Goal: Task Accomplishment & Management: Use online tool/utility

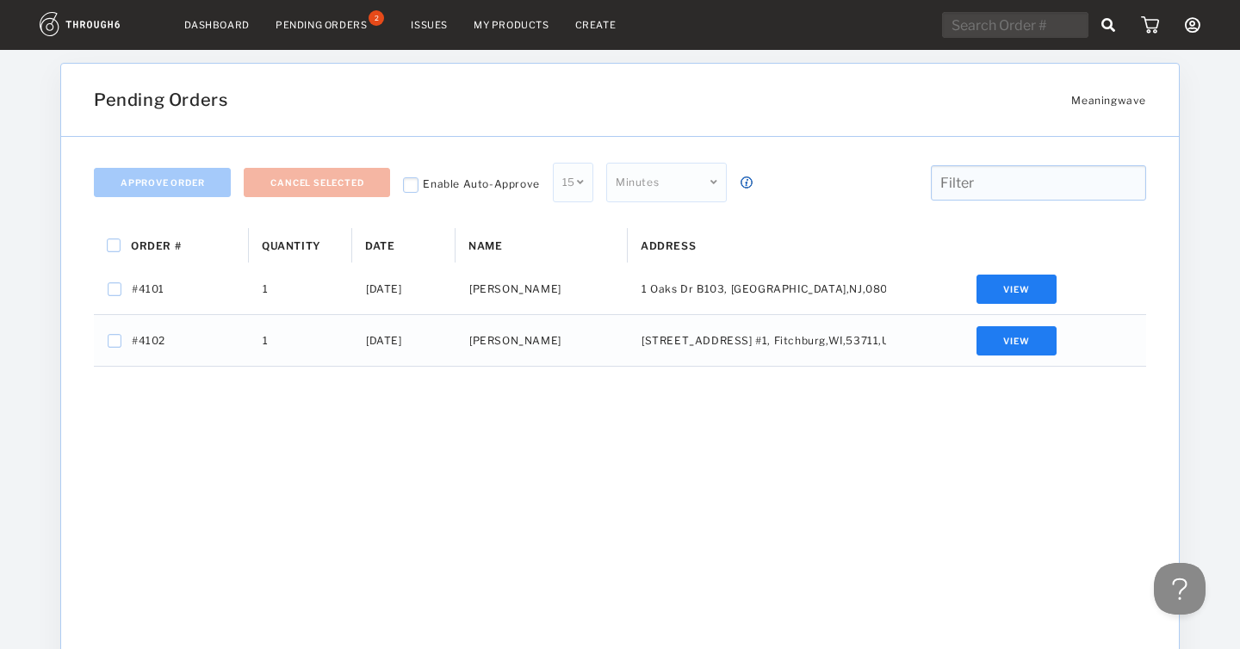
click at [300, 29] on div "Pending Orders" at bounding box center [321, 25] width 91 height 12
click at [366, 453] on div "Order # Quantity Date 1" at bounding box center [620, 518] width 1052 height 581
click at [96, 22] on img at bounding box center [99, 24] width 119 height 24
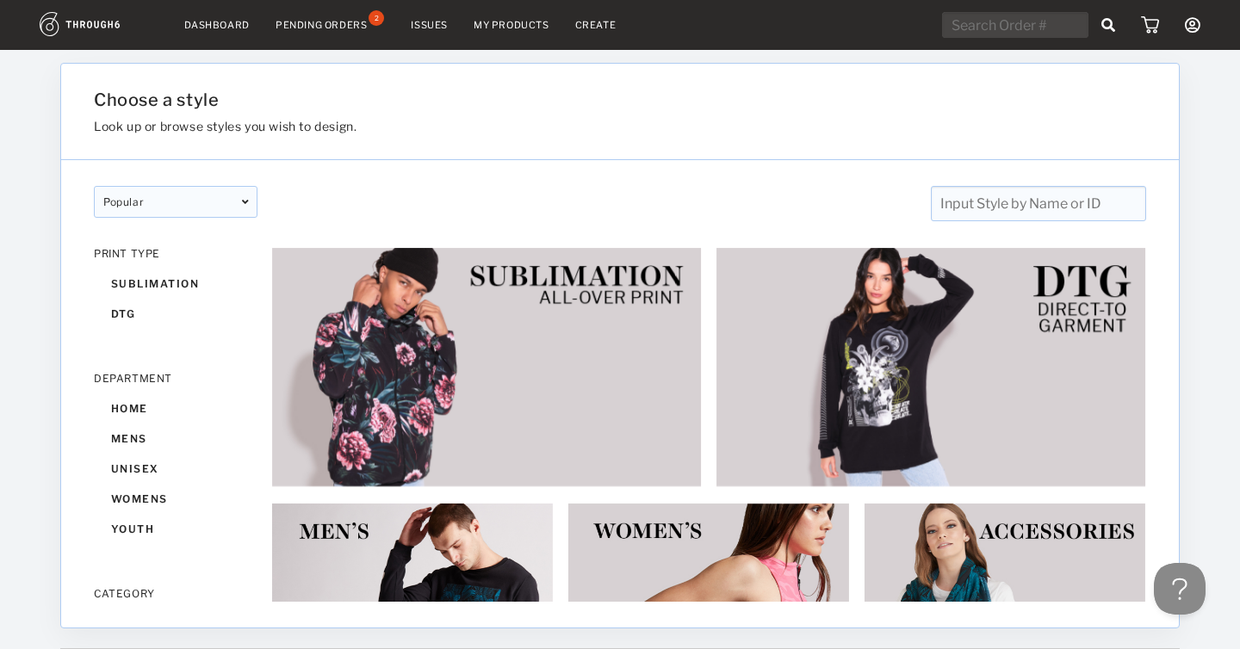
click at [1196, 26] on icon at bounding box center [1193, 25] width 16 height 16
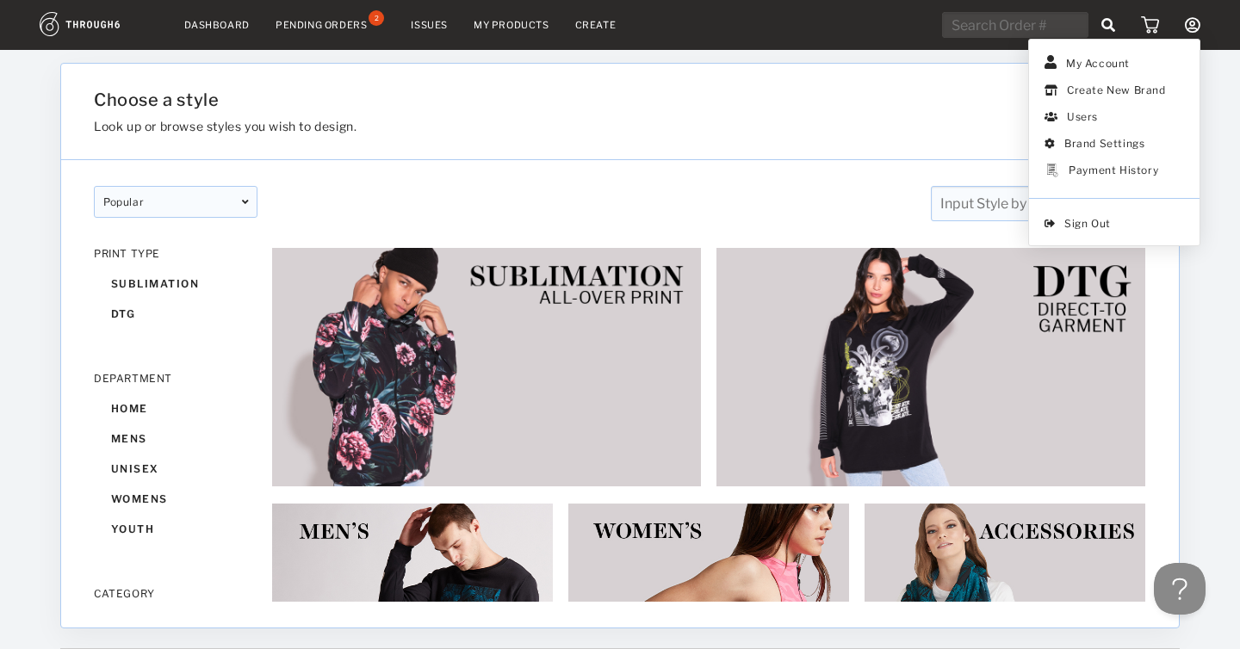
click at [806, 185] on div "popular designer featured popular New designer featured popular New" at bounding box center [620, 190] width 1118 height 61
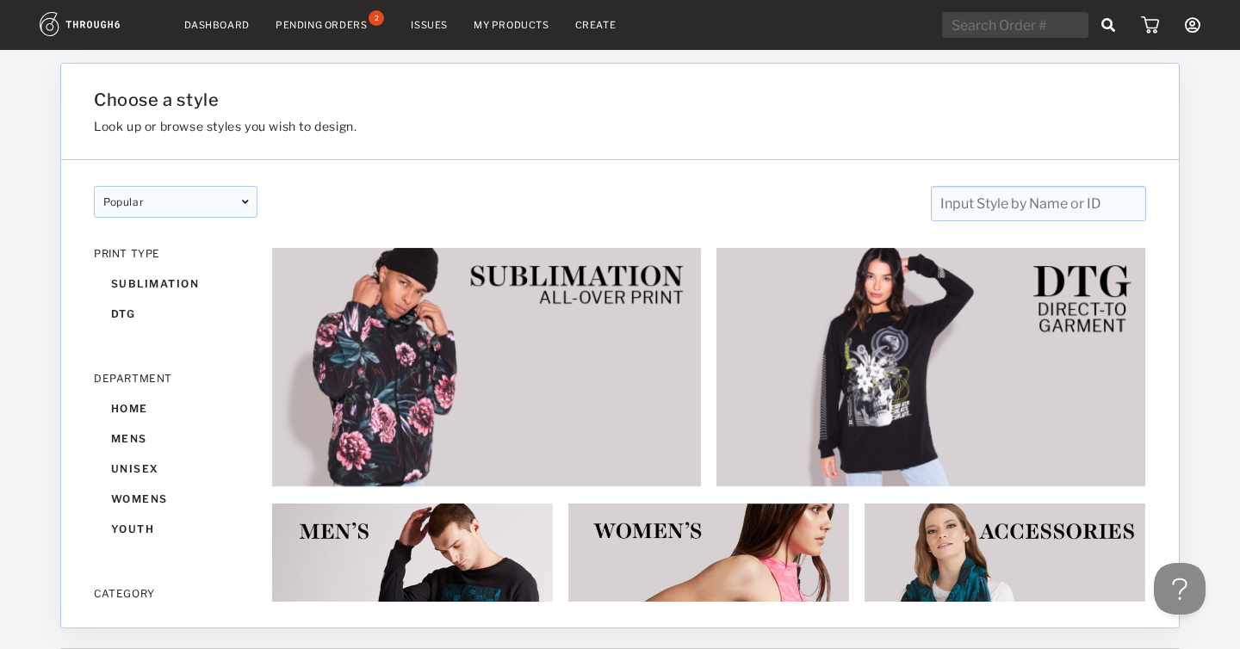
click at [990, 208] on input "text" at bounding box center [1038, 203] width 215 height 35
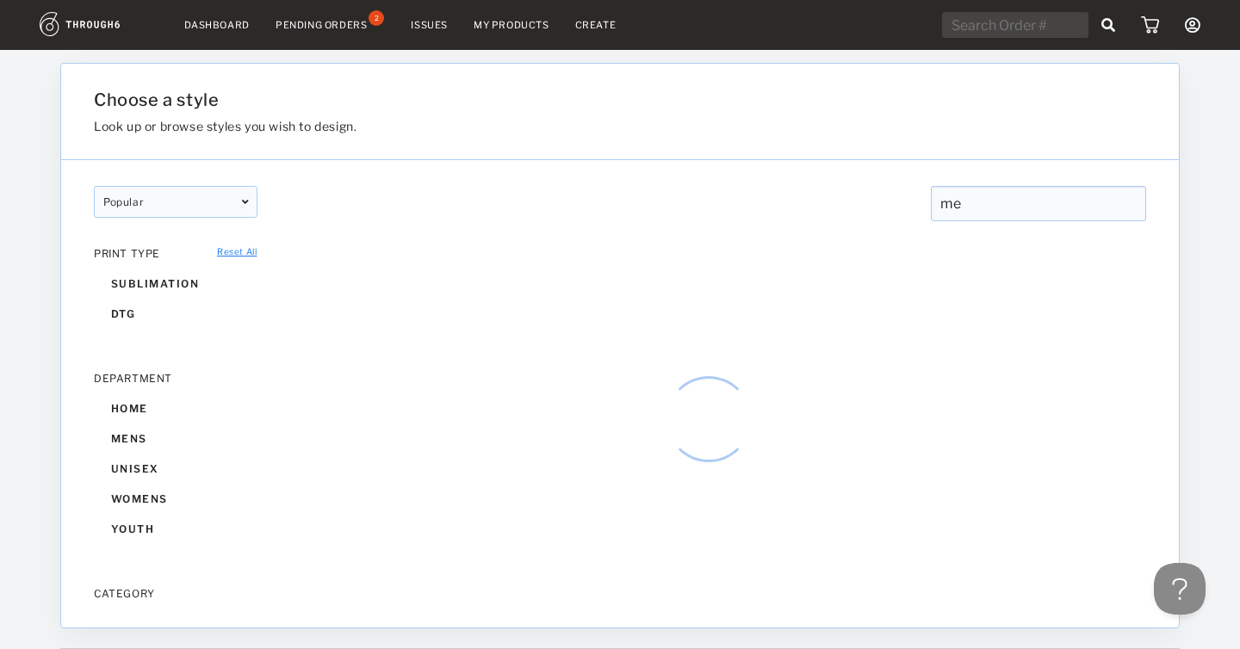
type input "m"
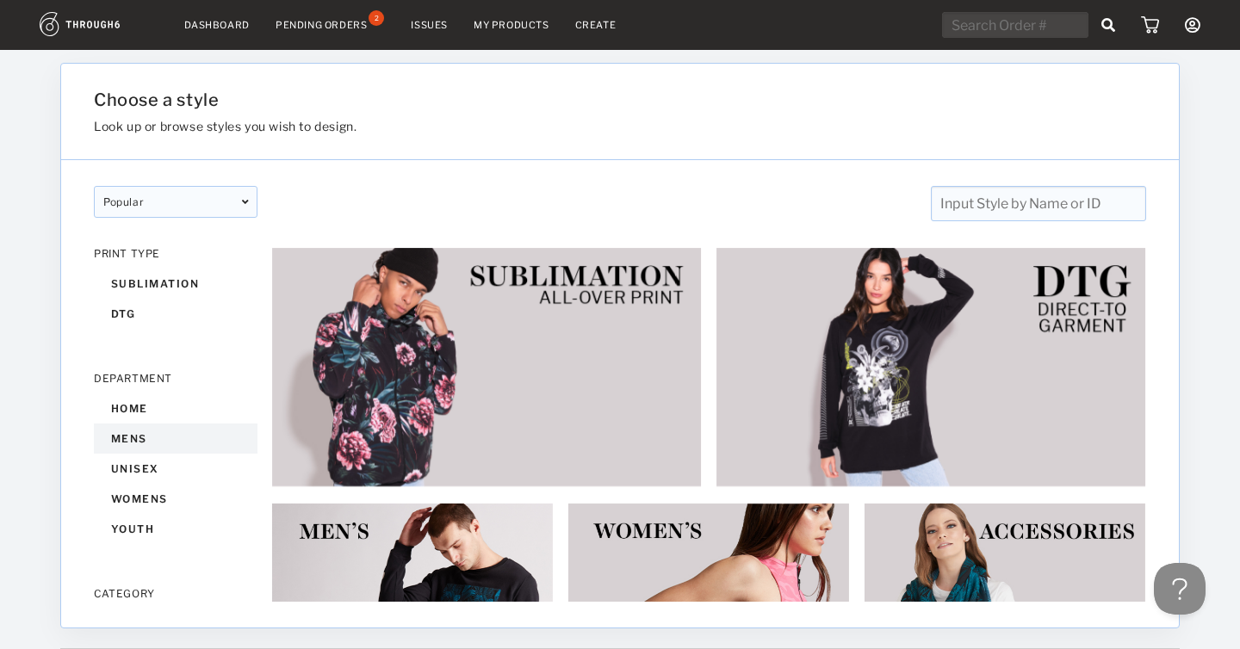
click at [121, 446] on div "mens" at bounding box center [176, 439] width 164 height 30
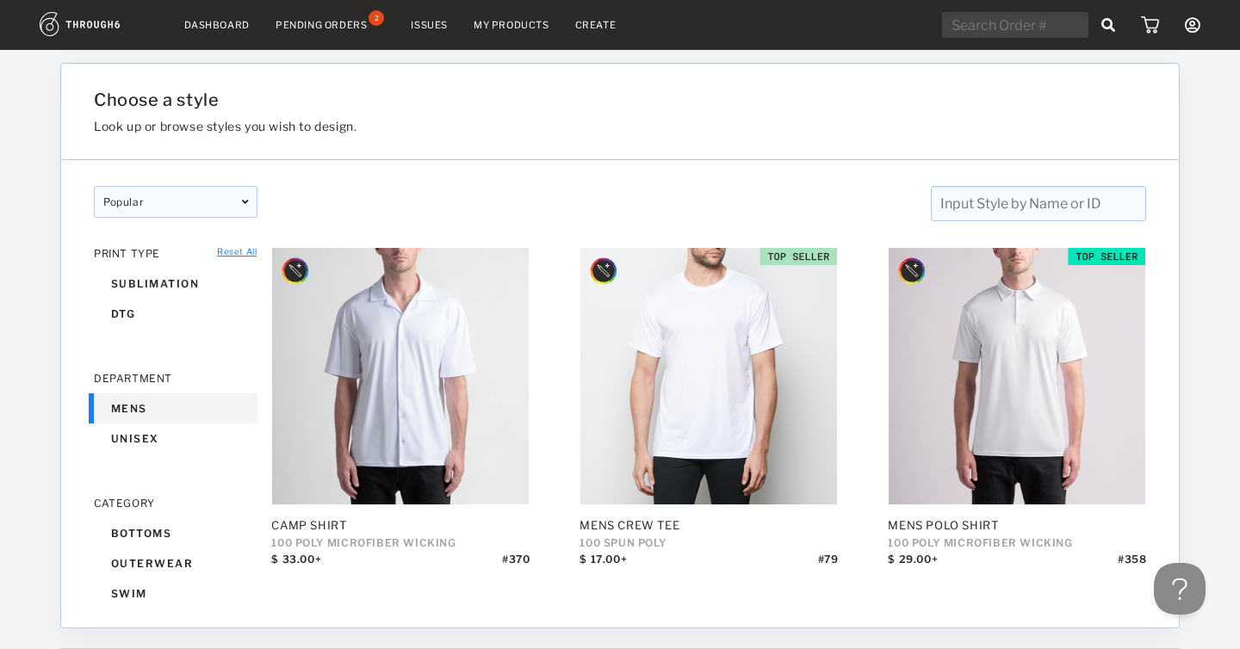
click at [989, 199] on input "text" at bounding box center [1038, 203] width 215 height 35
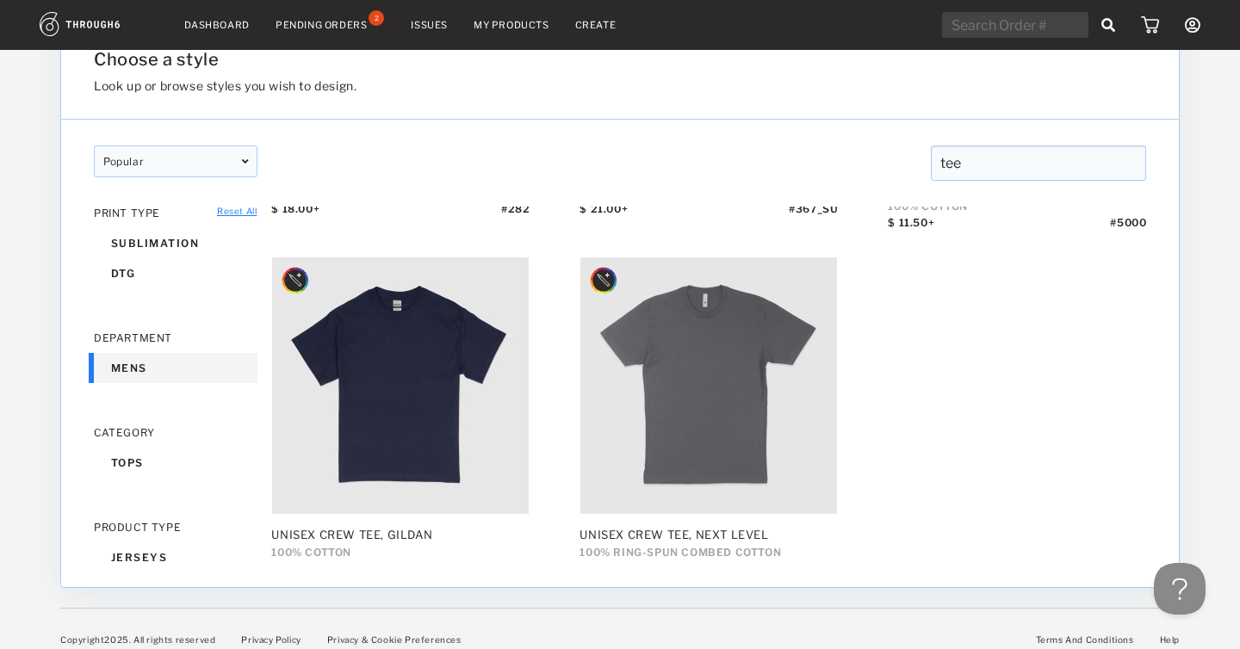
scroll to position [1057, 0]
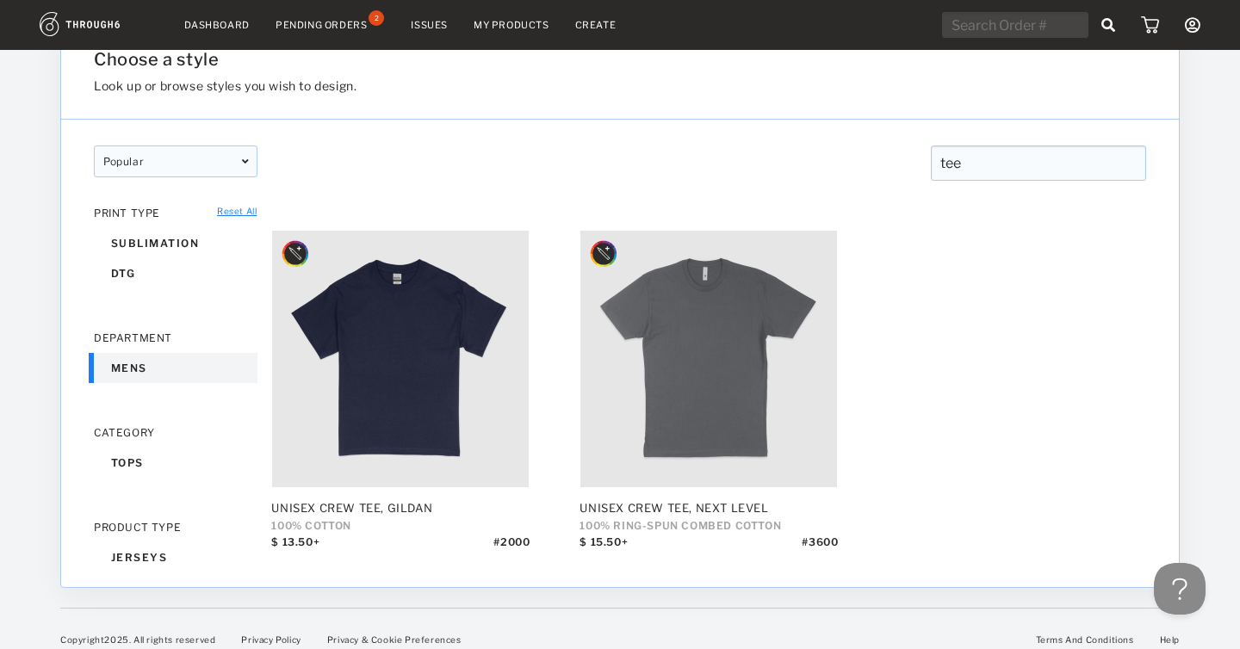
type input "tee"
click at [509, 22] on link "My Products" at bounding box center [512, 25] width 76 height 12
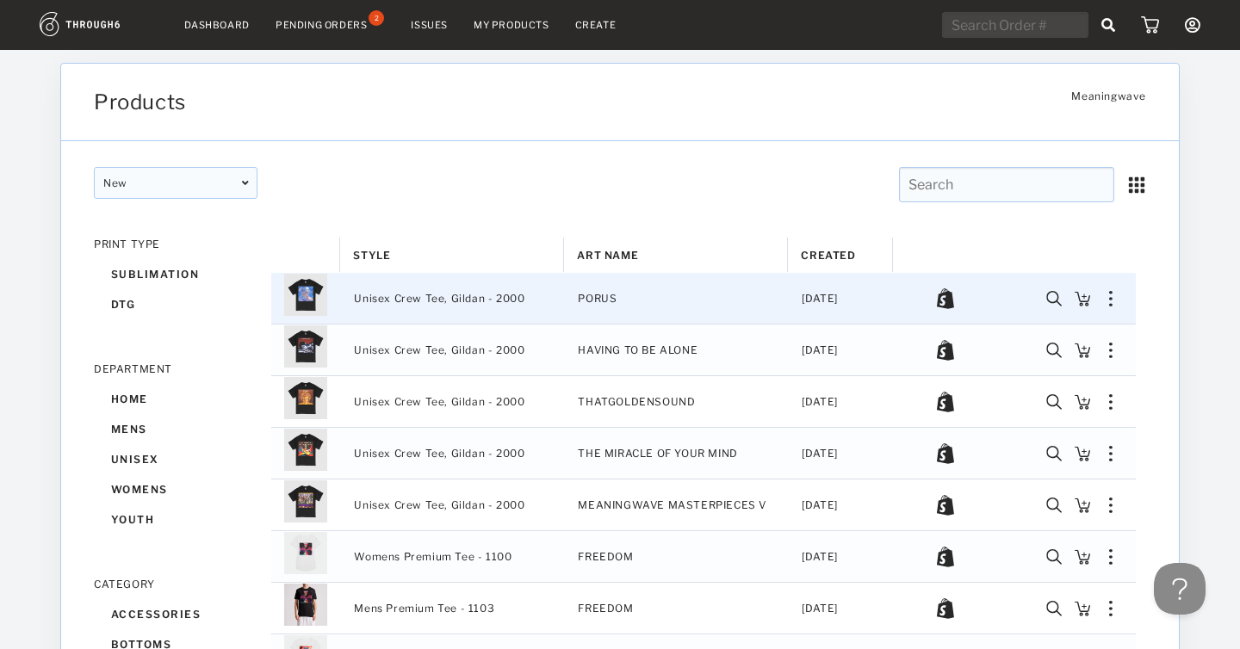
drag, startPoint x: 353, startPoint y: 300, endPoint x: 522, endPoint y: 296, distance: 168.8
click at [522, 296] on div "Unisex Crew Tee, Gildan - 2000" at bounding box center [452, 298] width 224 height 51
drag, startPoint x: 537, startPoint y: 296, endPoint x: 403, endPoint y: 295, distance: 133.5
click at [401, 295] on div "Unisex Crew Tee, Gildan - 2000" at bounding box center [452, 298] width 224 height 51
click at [415, 300] on span "Unisex Crew Tee, Gildan - 2000" at bounding box center [439, 299] width 171 height 22
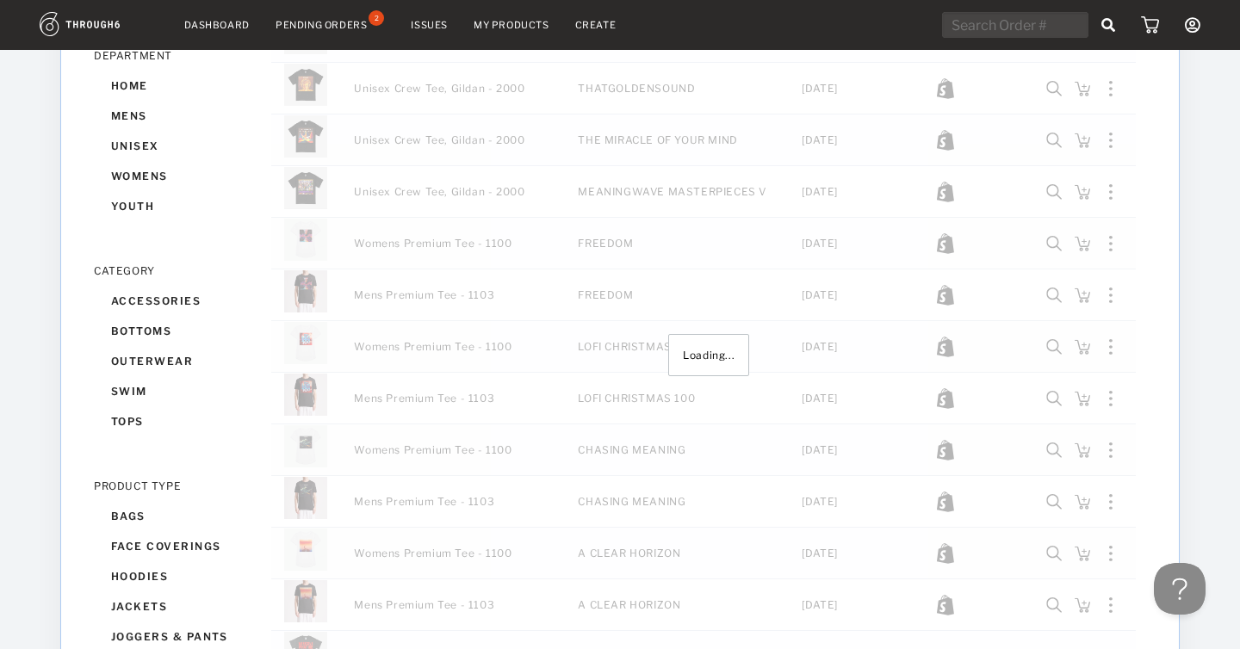
scroll to position [241, 0]
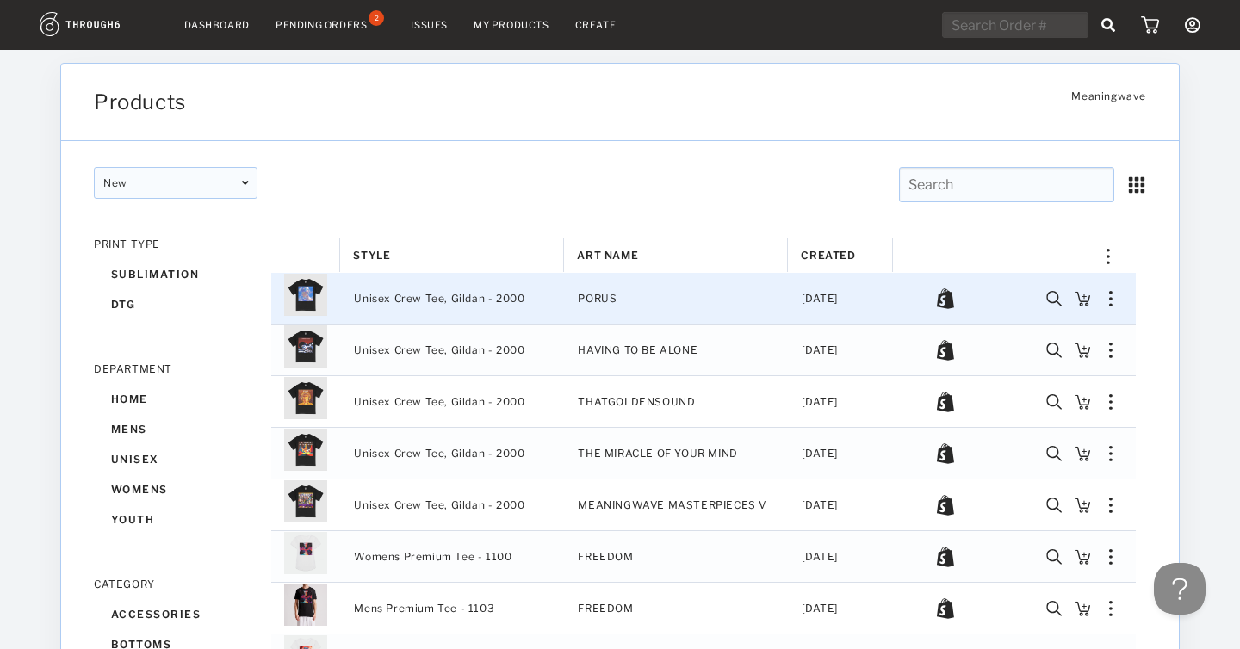
click at [954, 183] on input "text" at bounding box center [1006, 184] width 215 height 35
type input "tee"
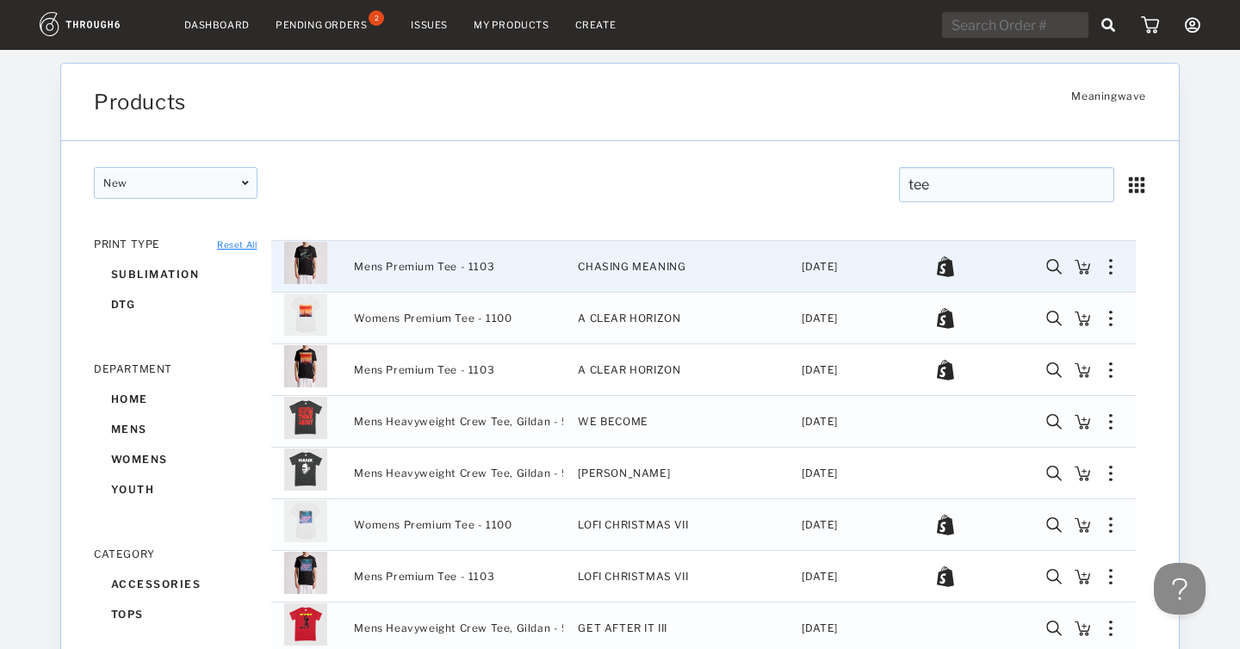
scroll to position [591, 0]
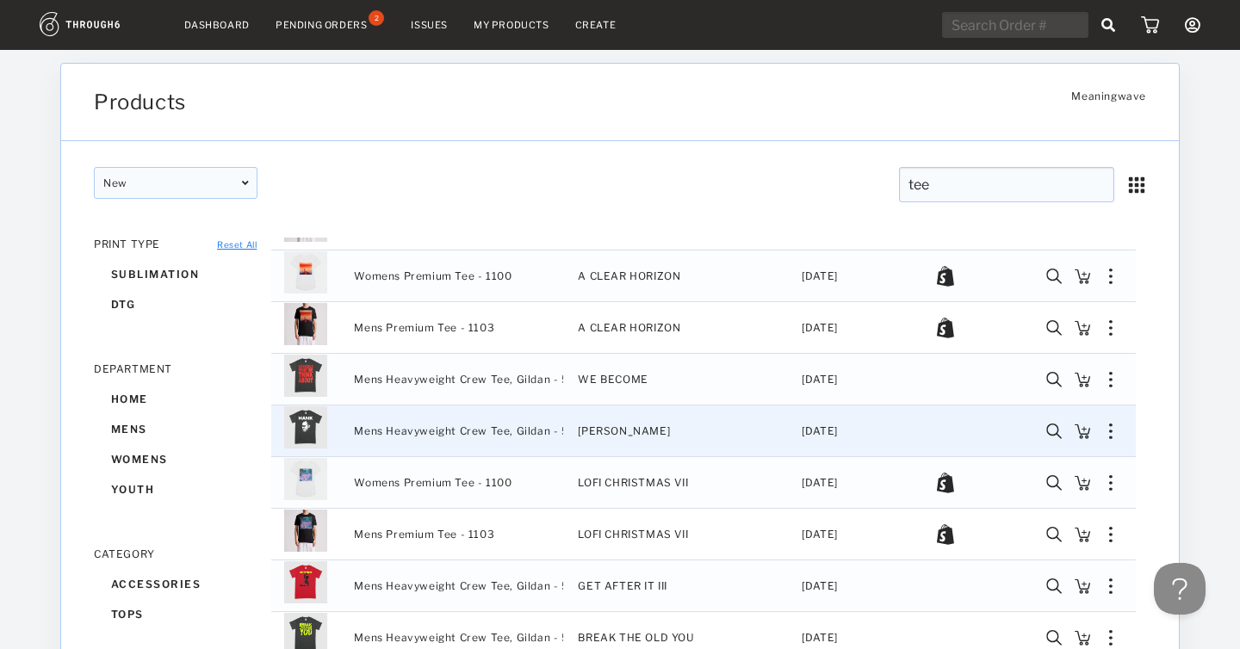
click at [525, 432] on span "Mens Heavyweight Crew Tee, Gildan - 5000" at bounding box center [472, 431] width 237 height 22
click at [1111, 428] on img "Press SPACE to deselect this row." at bounding box center [1110, 432] width 3 height 16
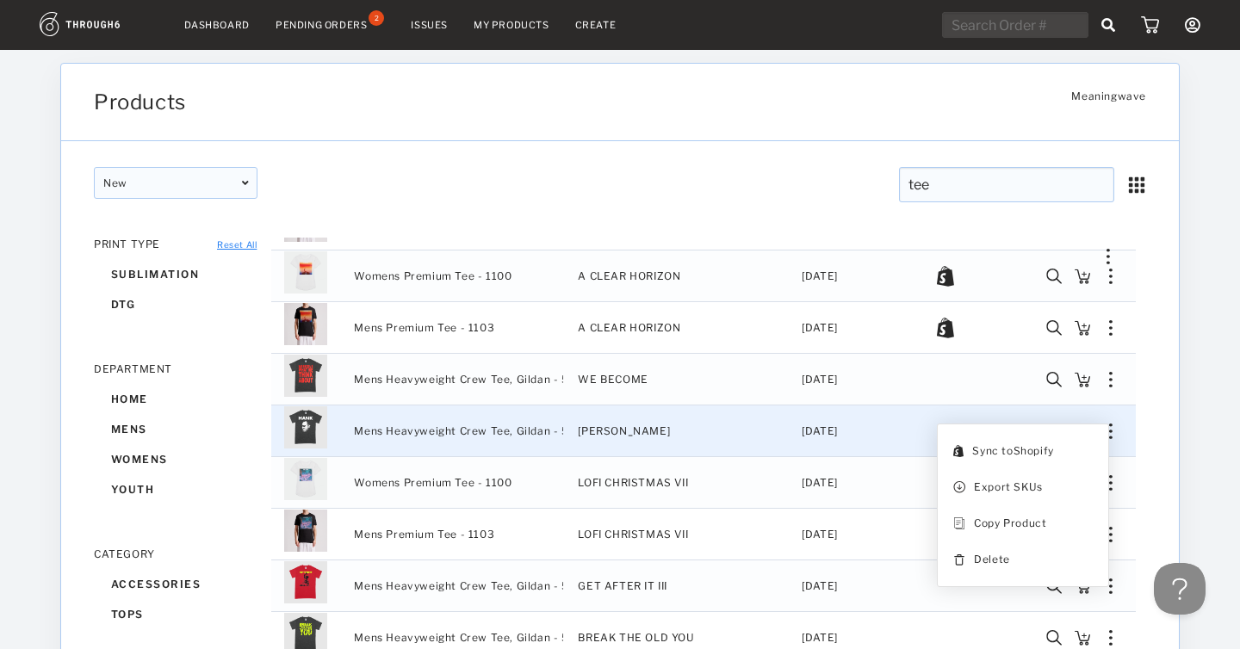
click at [353, 421] on div "Mens Heavyweight Crew Tee, Gildan - 5000" at bounding box center [452, 431] width 224 height 51
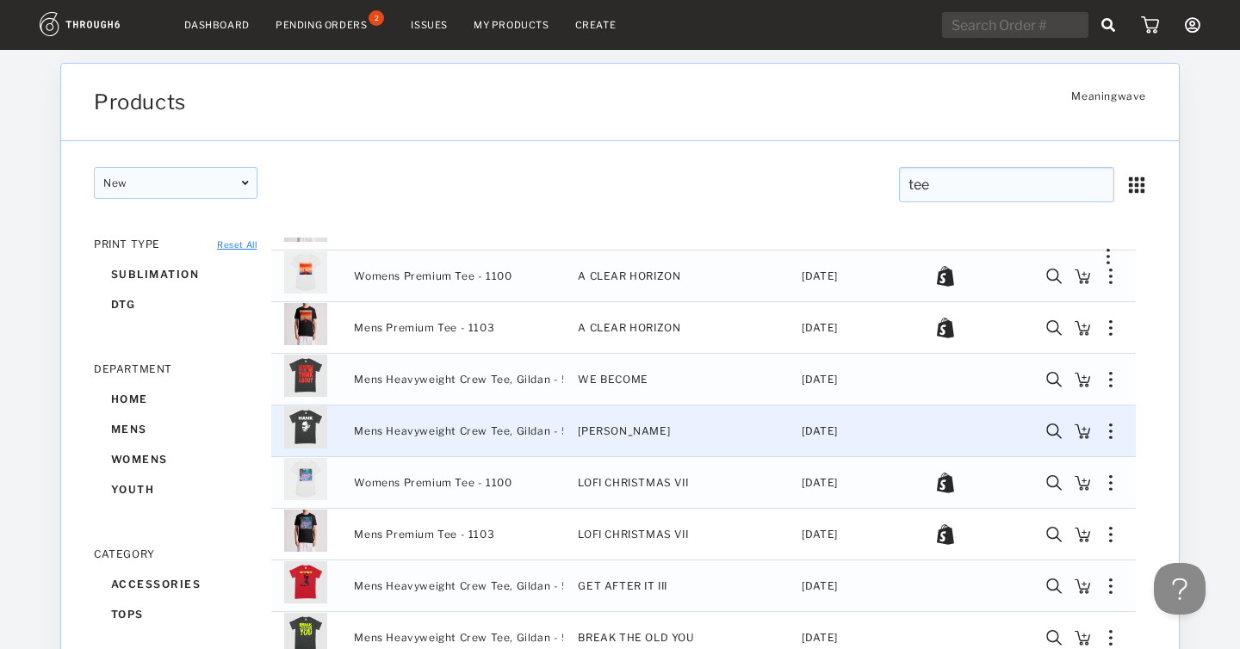
click at [312, 420] on img "Press SPACE to deselect this row." at bounding box center [305, 427] width 43 height 43
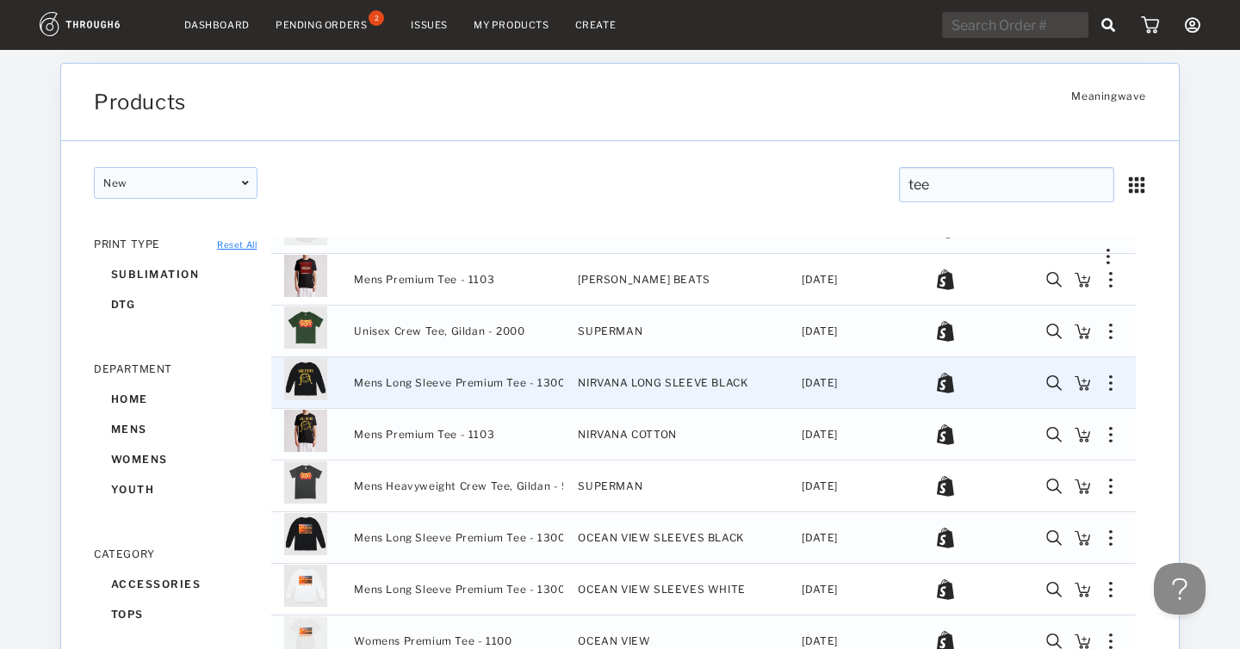
scroll to position [2301, 0]
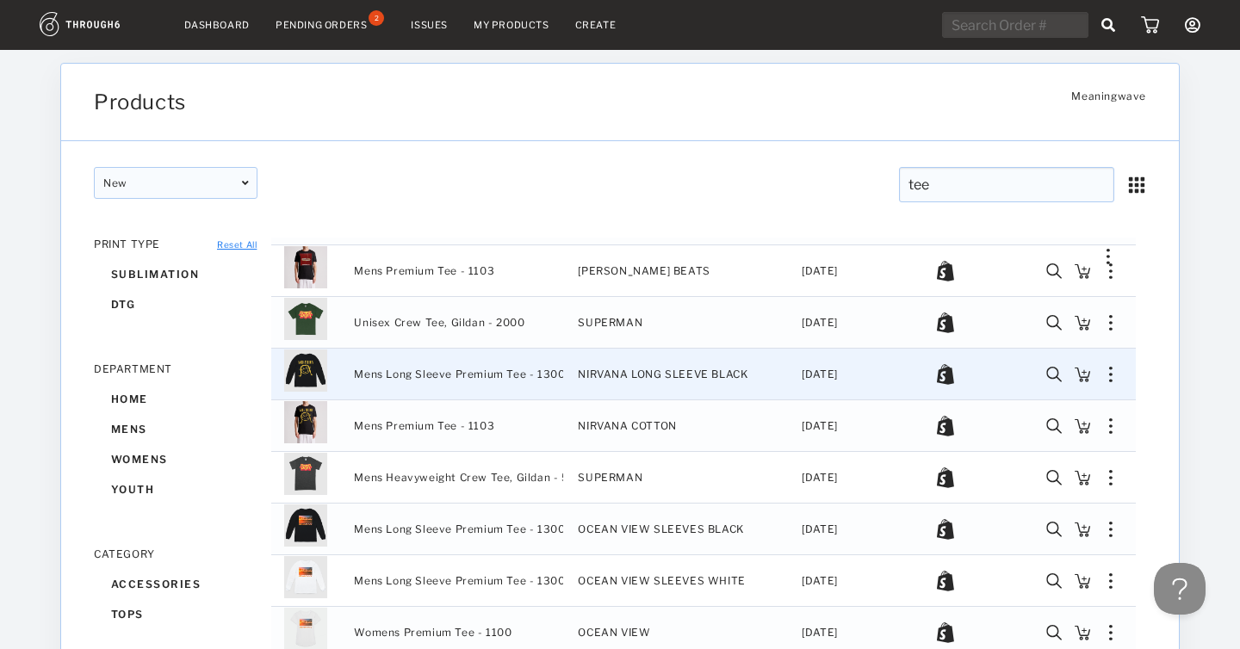
drag, startPoint x: 348, startPoint y: 376, endPoint x: 489, endPoint y: 373, distance: 141.3
click at [489, 373] on div "Mens Long Sleeve Premium Tee - 1300" at bounding box center [452, 374] width 224 height 51
click at [1115, 371] on div "Press SPACE to deselect this row." at bounding box center [1110, 375] width 29 height 16
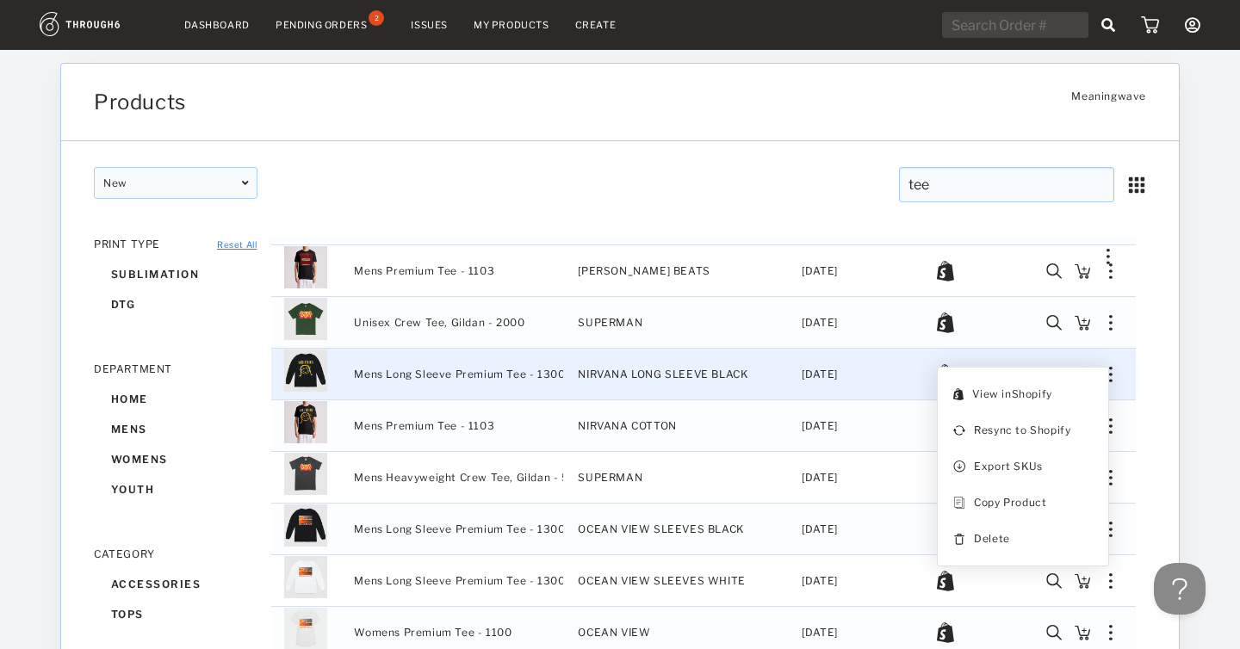
click at [815, 380] on span "[DATE]" at bounding box center [820, 374] width 36 height 22
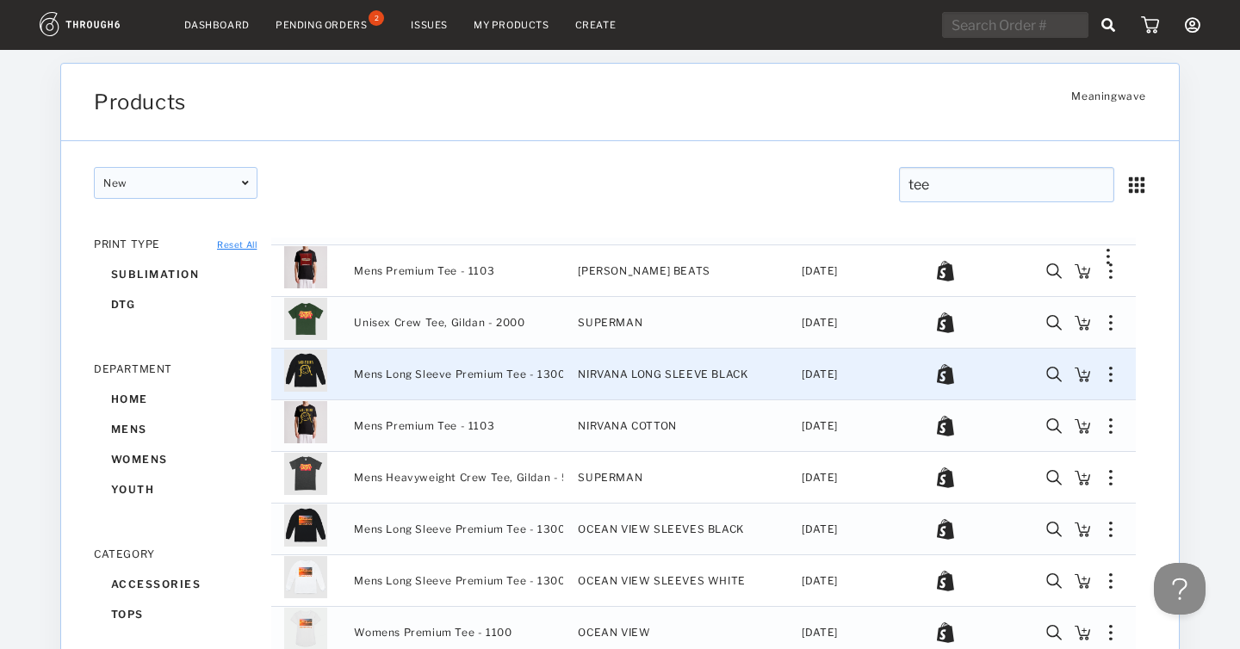
click at [1120, 372] on div "Press SPACE to deselect this row." at bounding box center [1110, 375] width 29 height 16
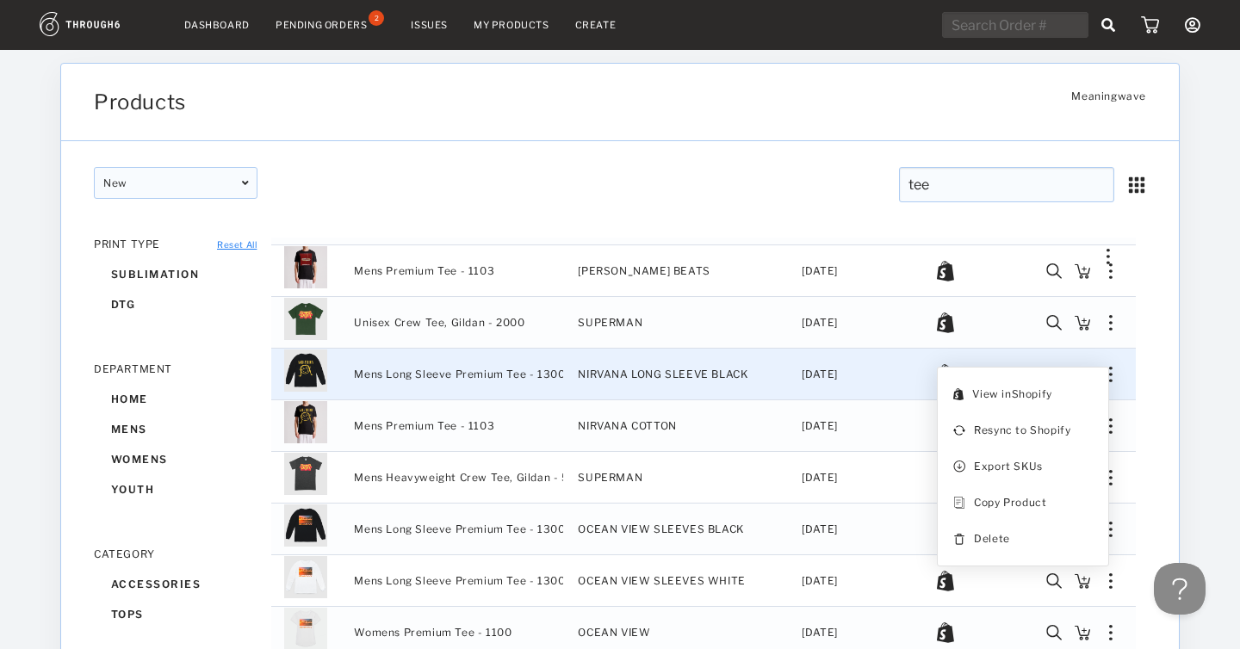
click at [473, 381] on span "Mens Long Sleeve Premium Tee - 1300" at bounding box center [459, 374] width 211 height 22
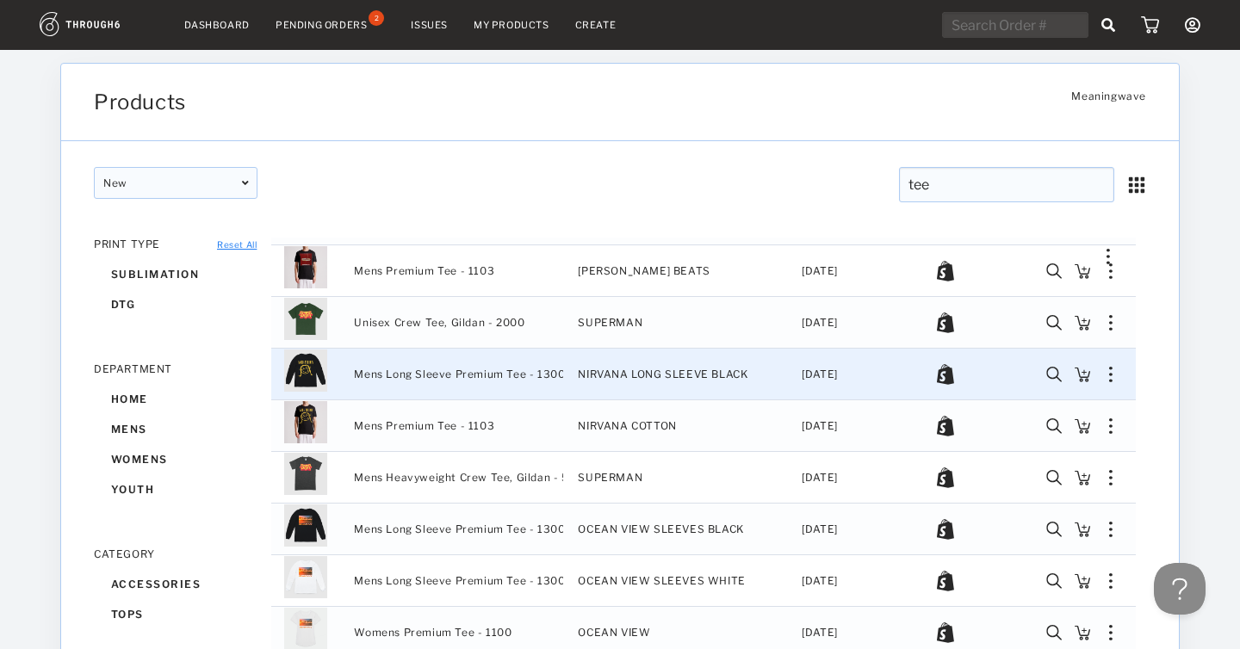
click at [1050, 373] on img "Press SPACE to deselect this row." at bounding box center [1054, 375] width 16 height 16
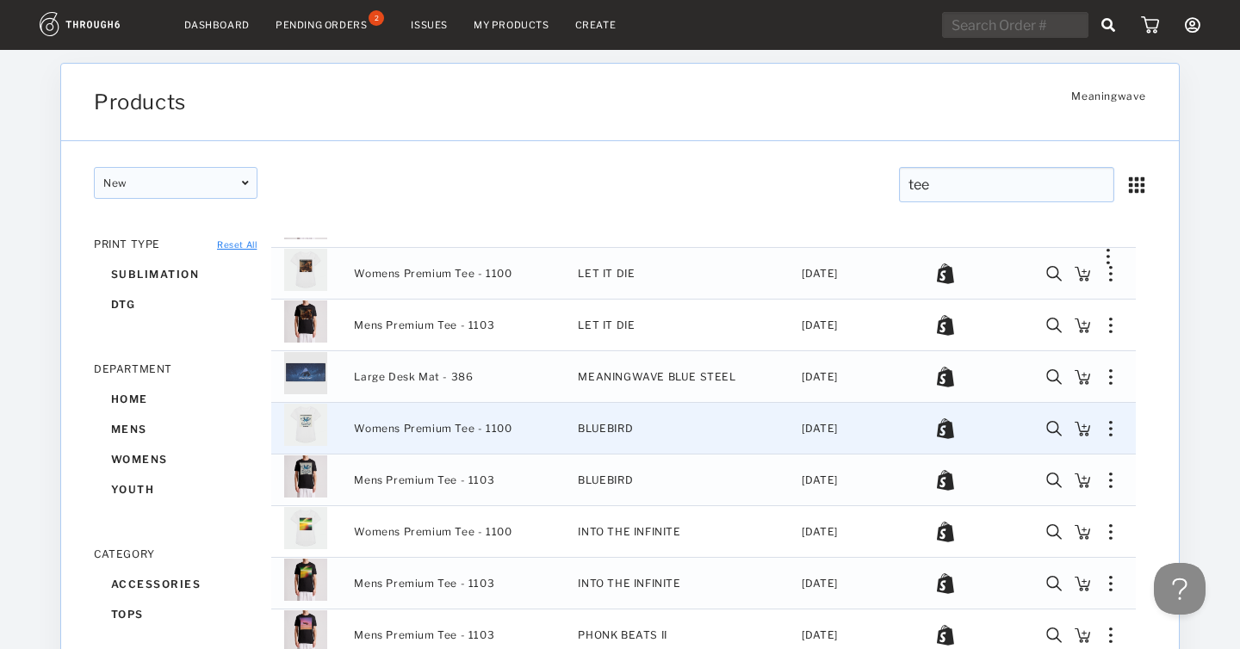
scroll to position [2974, 0]
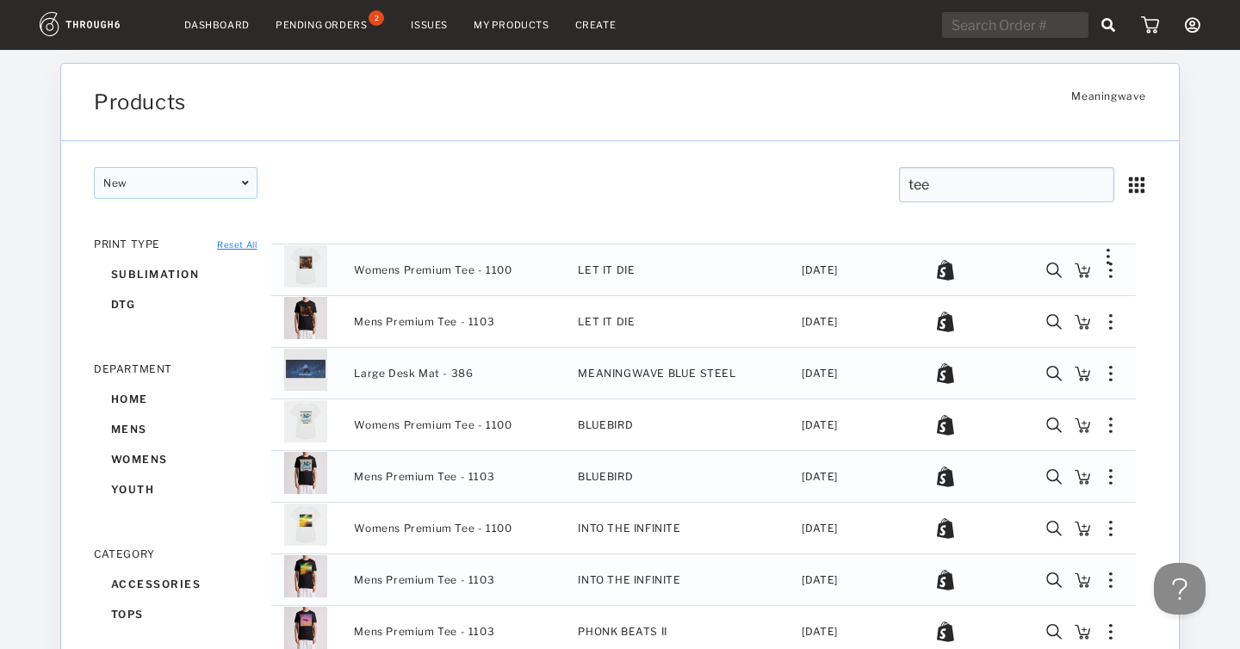
click at [981, 184] on input "tee" at bounding box center [1006, 184] width 215 height 35
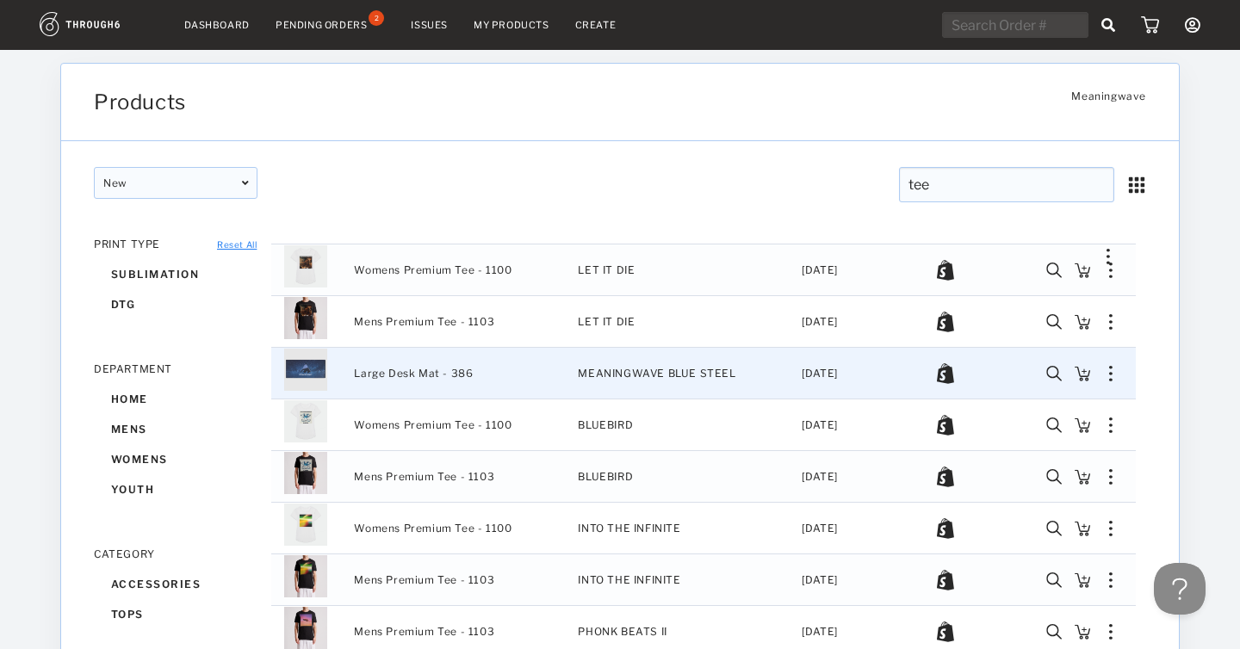
click at [356, 372] on span "Large Desk Mat - 386" at bounding box center [413, 374] width 119 height 22
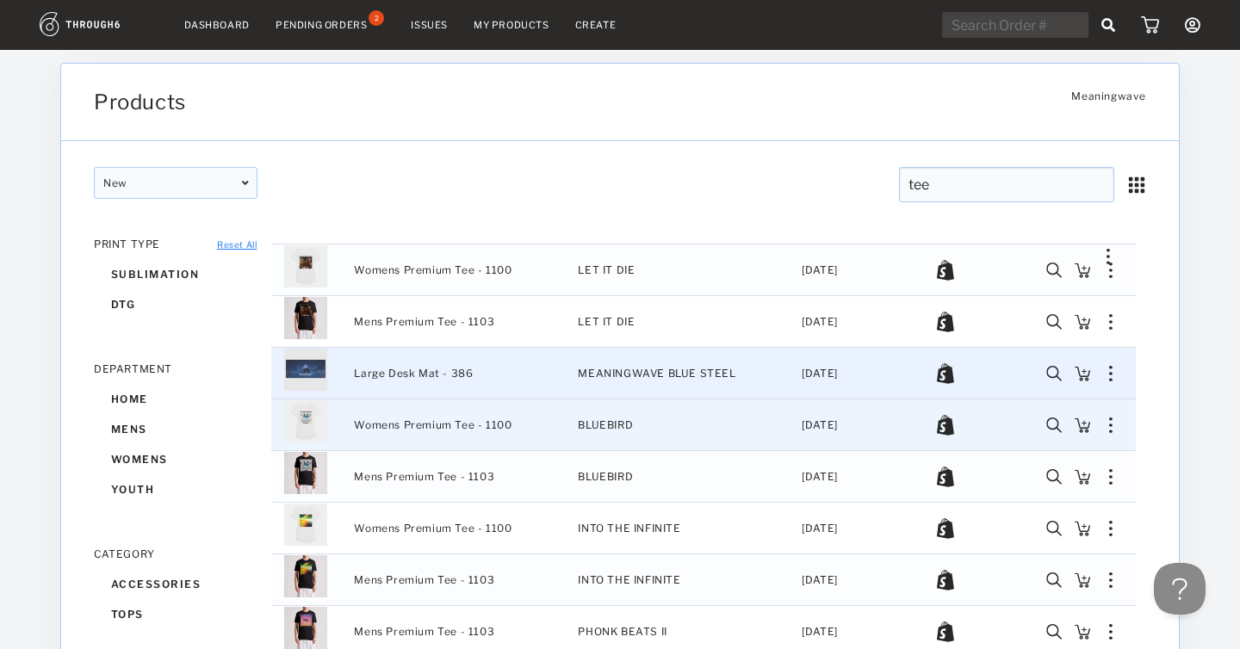
scroll to position [3048, 0]
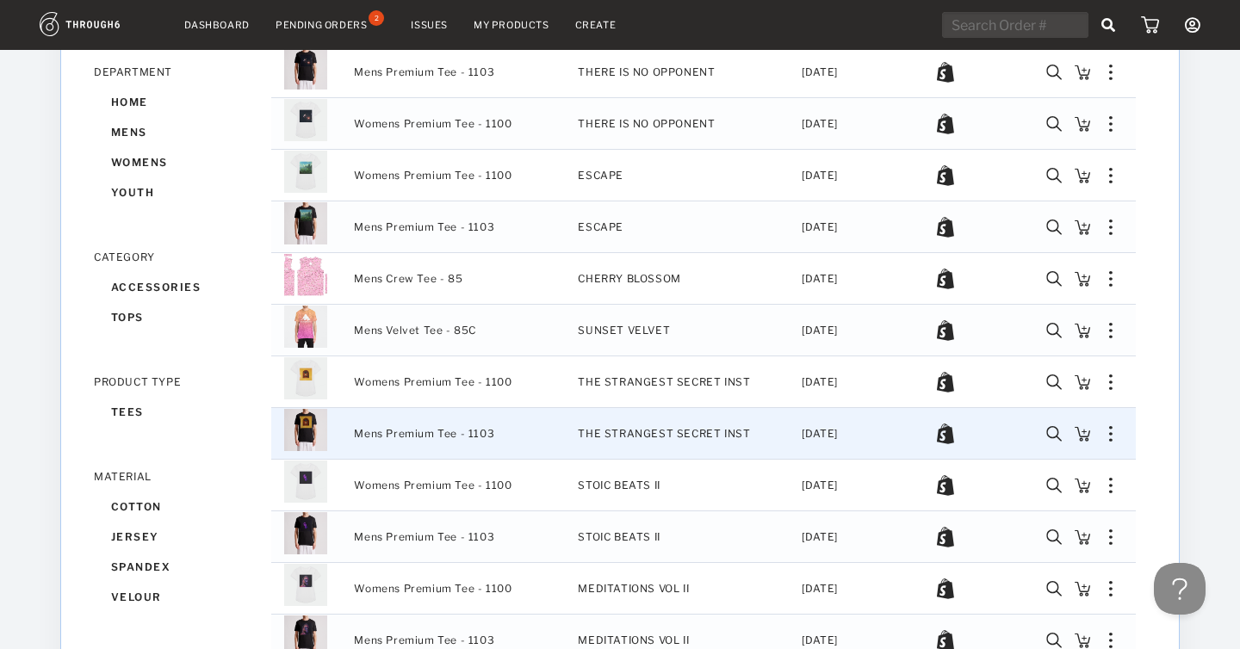
scroll to position [3580, 0]
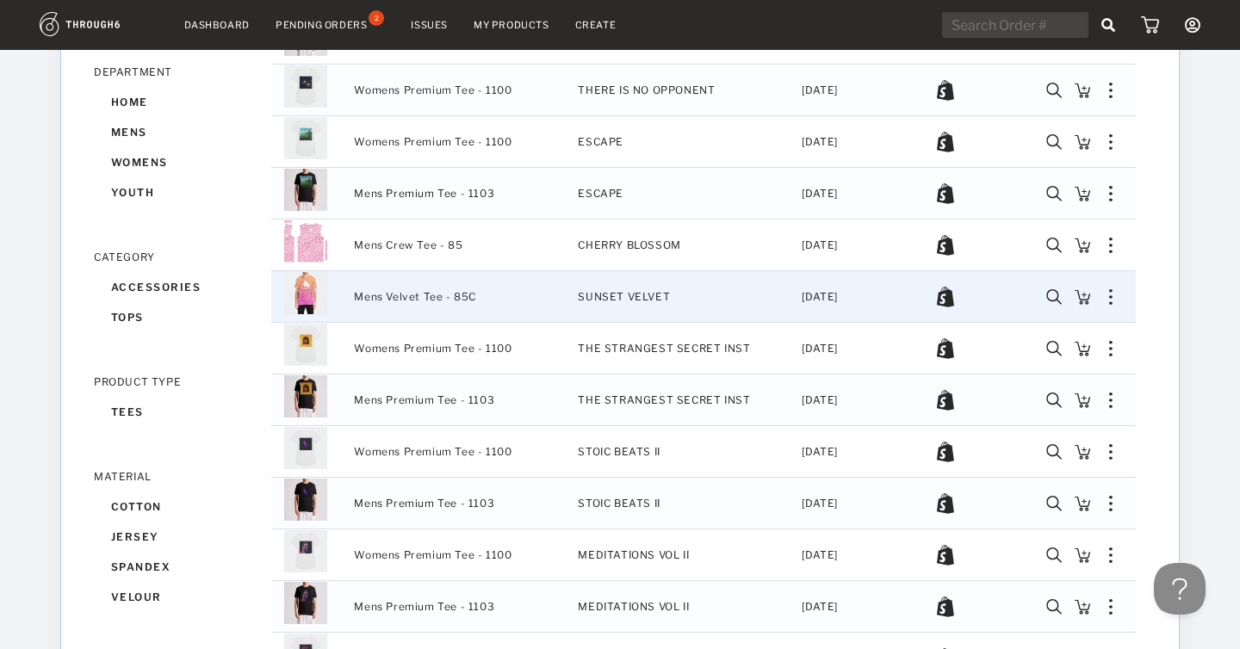
click at [354, 300] on span "Mens Velvet Tee - 85C" at bounding box center [415, 297] width 122 height 22
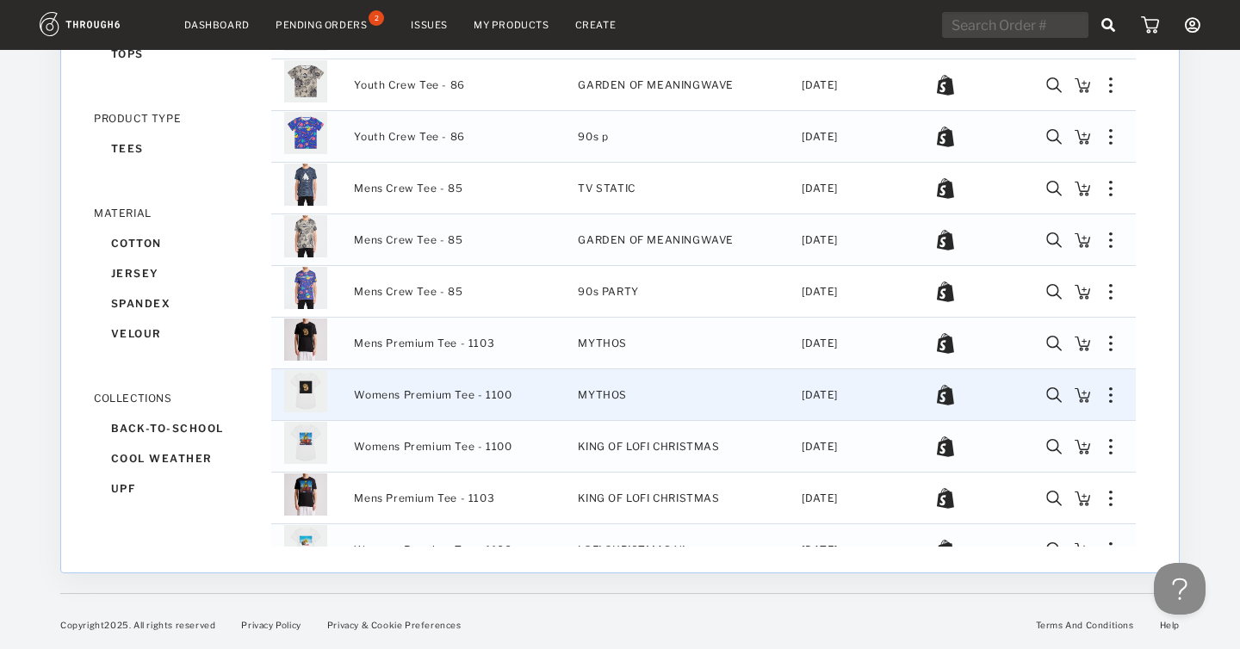
scroll to position [5528, 0]
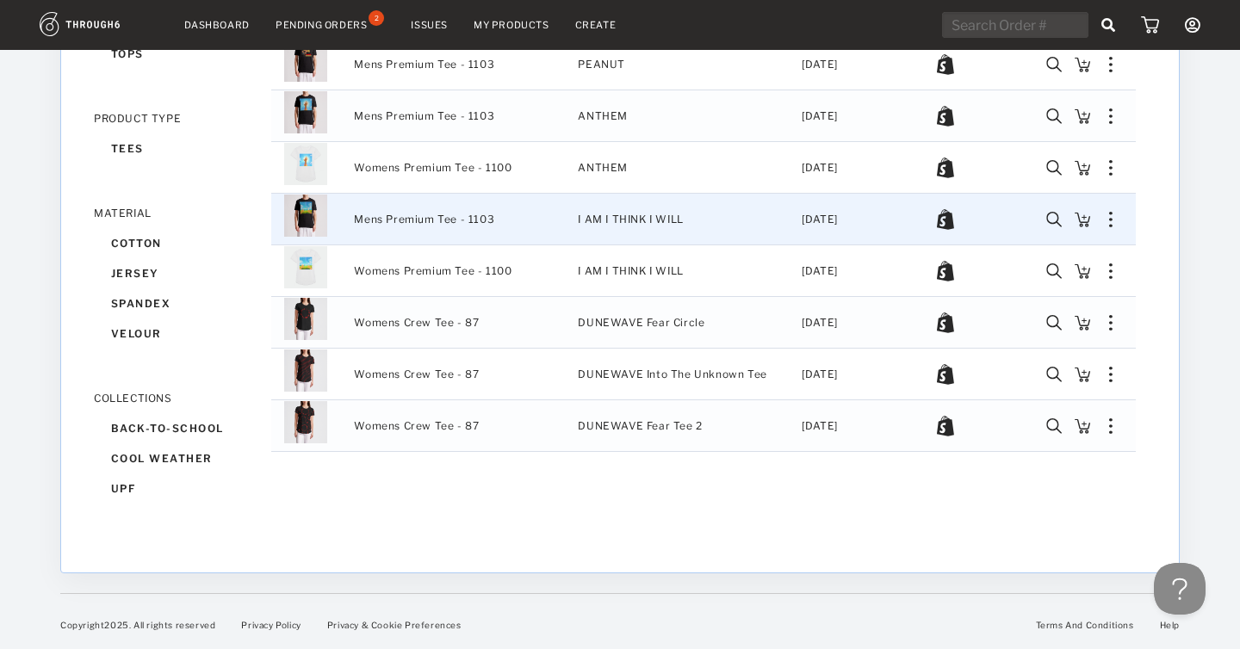
scroll to position [6705, 0]
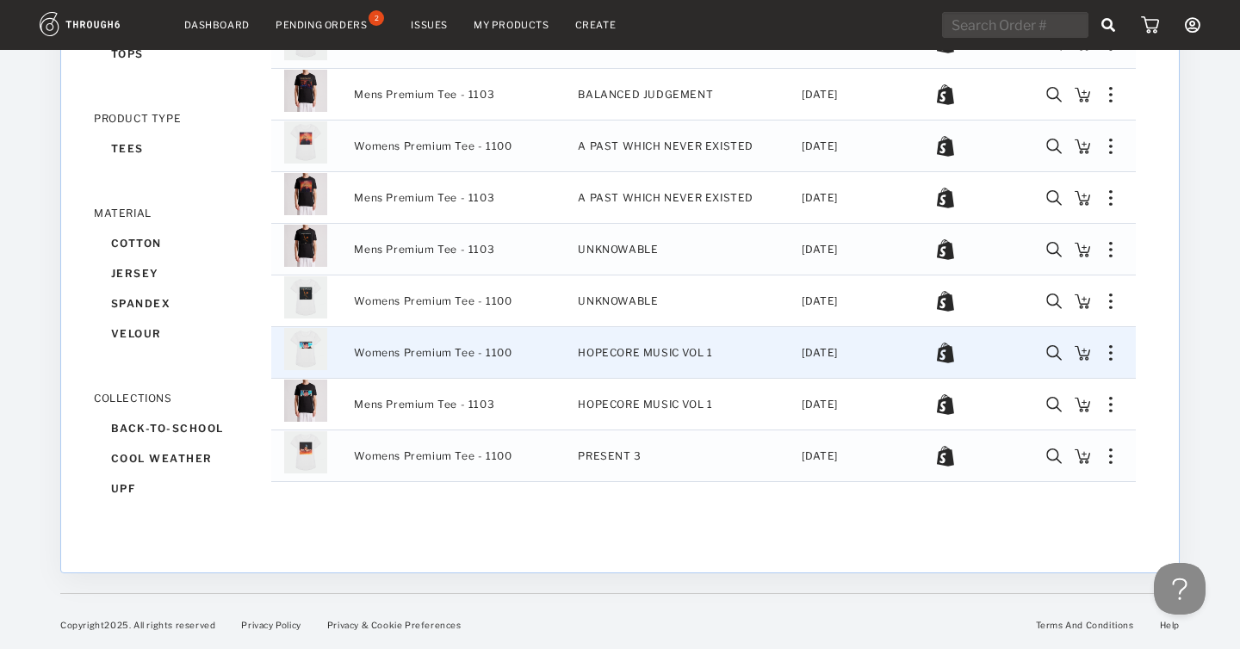
scroll to position [8009, 0]
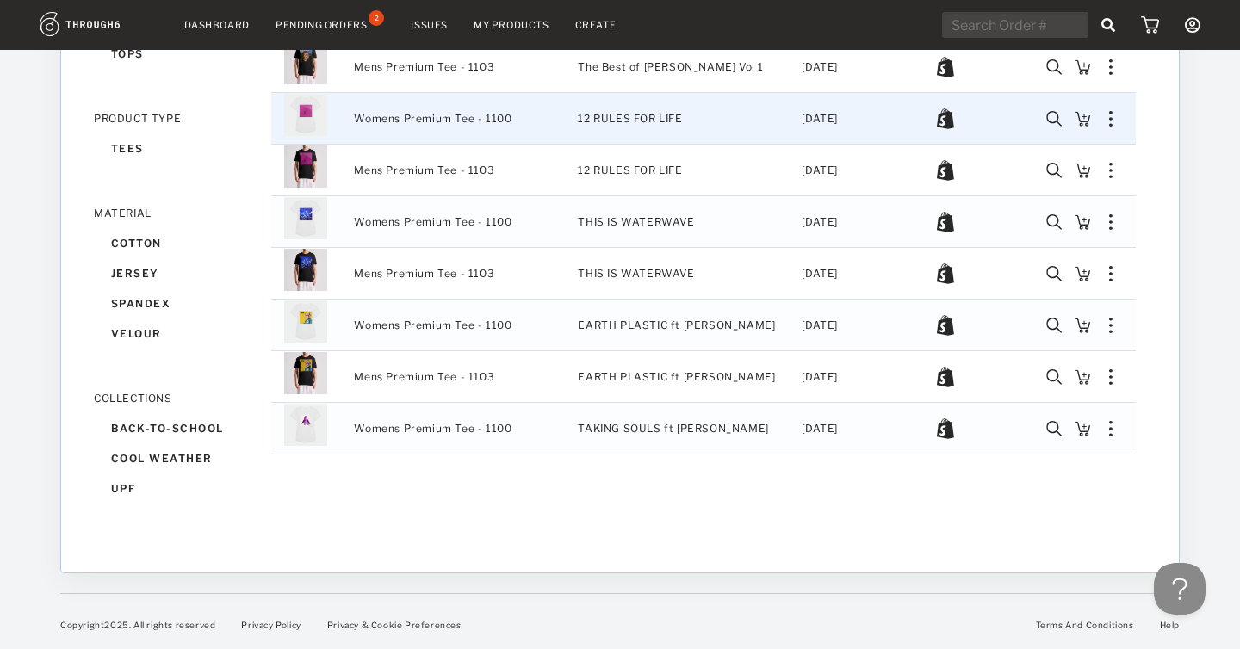
scroll to position [10427, 0]
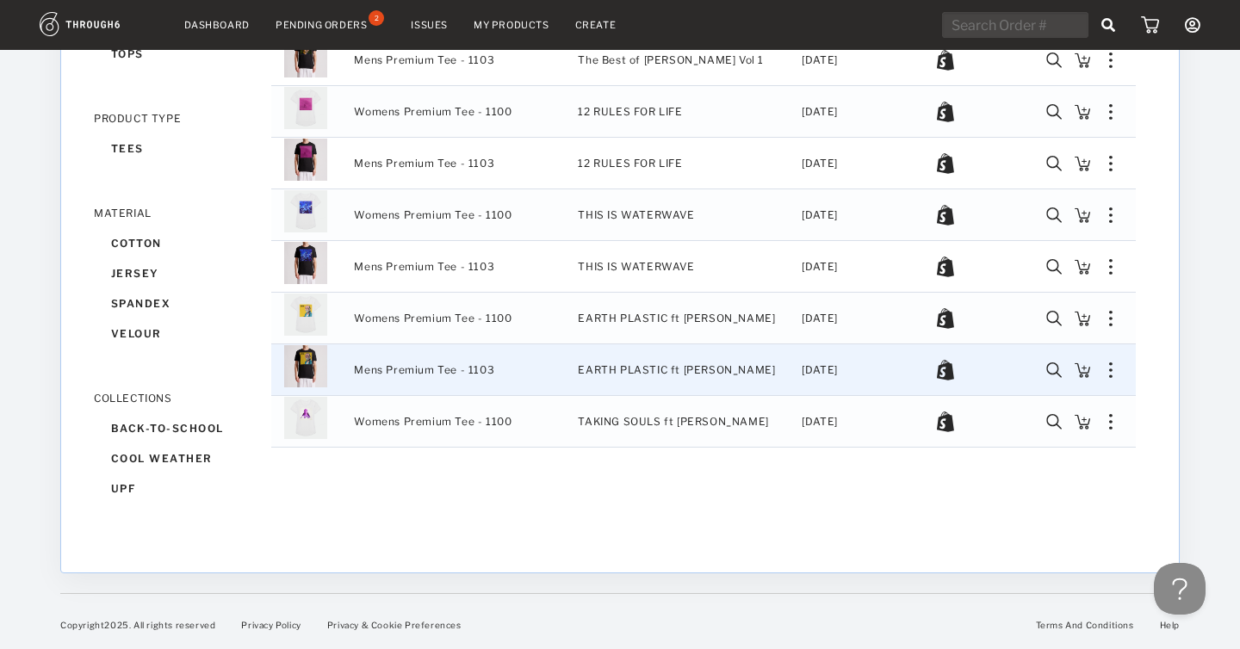
scroll to position [10489, 0]
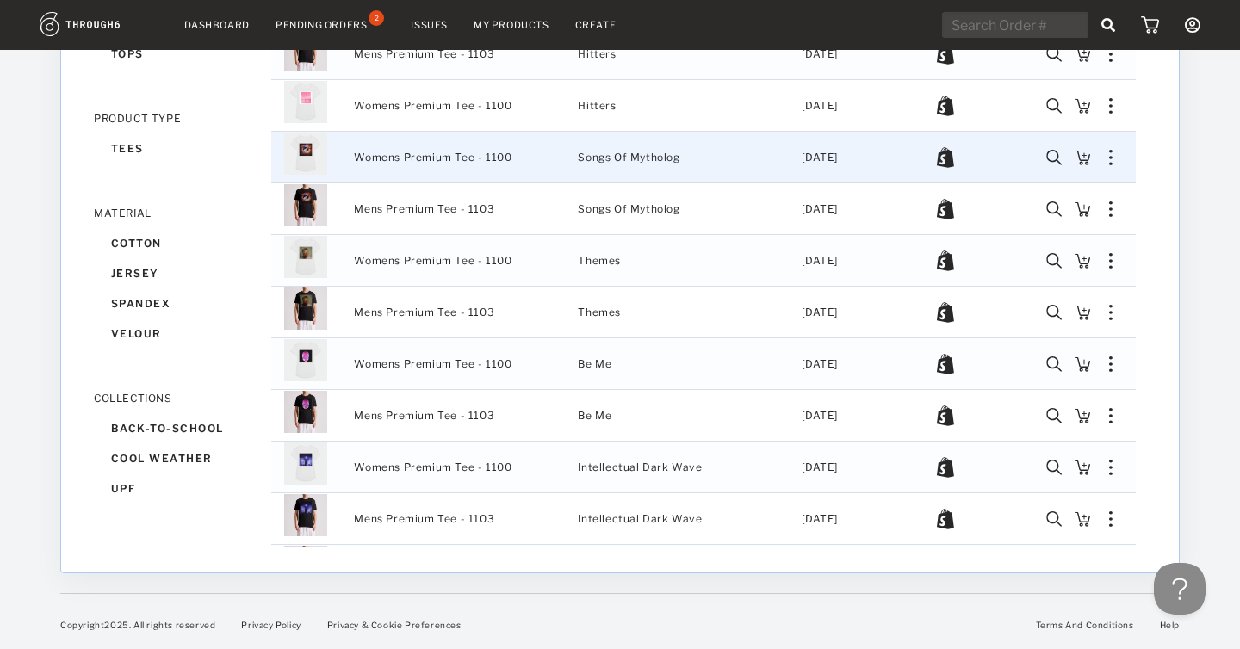
scroll to position [12158, 0]
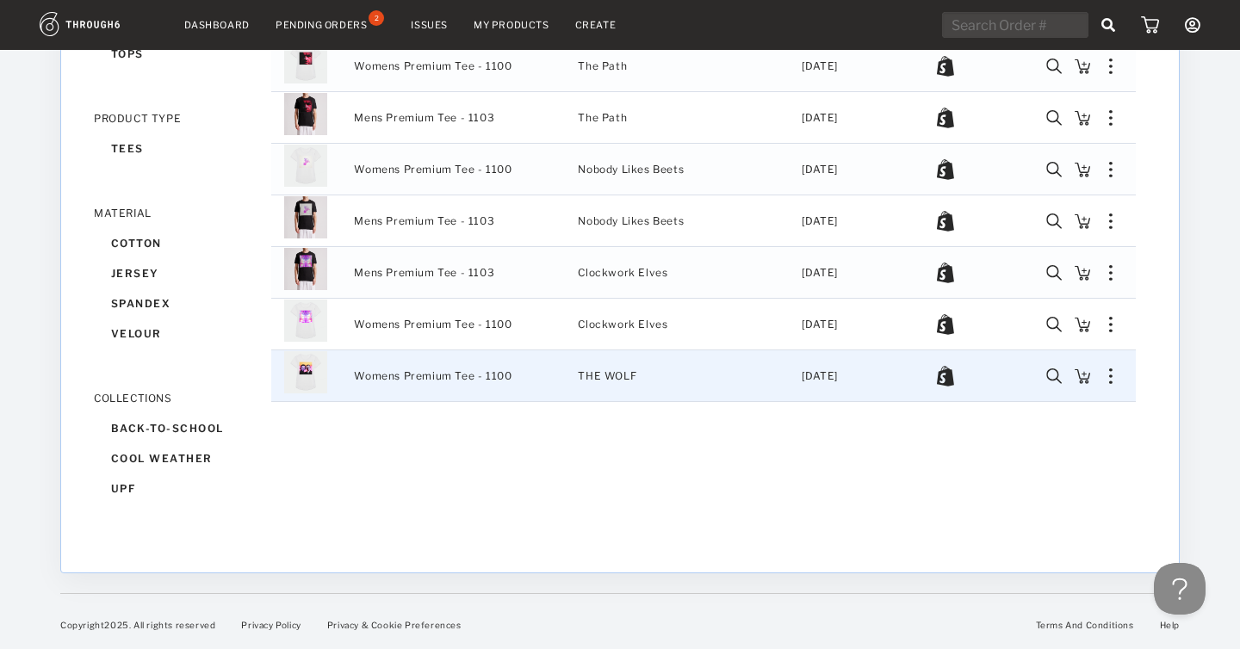
scroll to position [12970, 0]
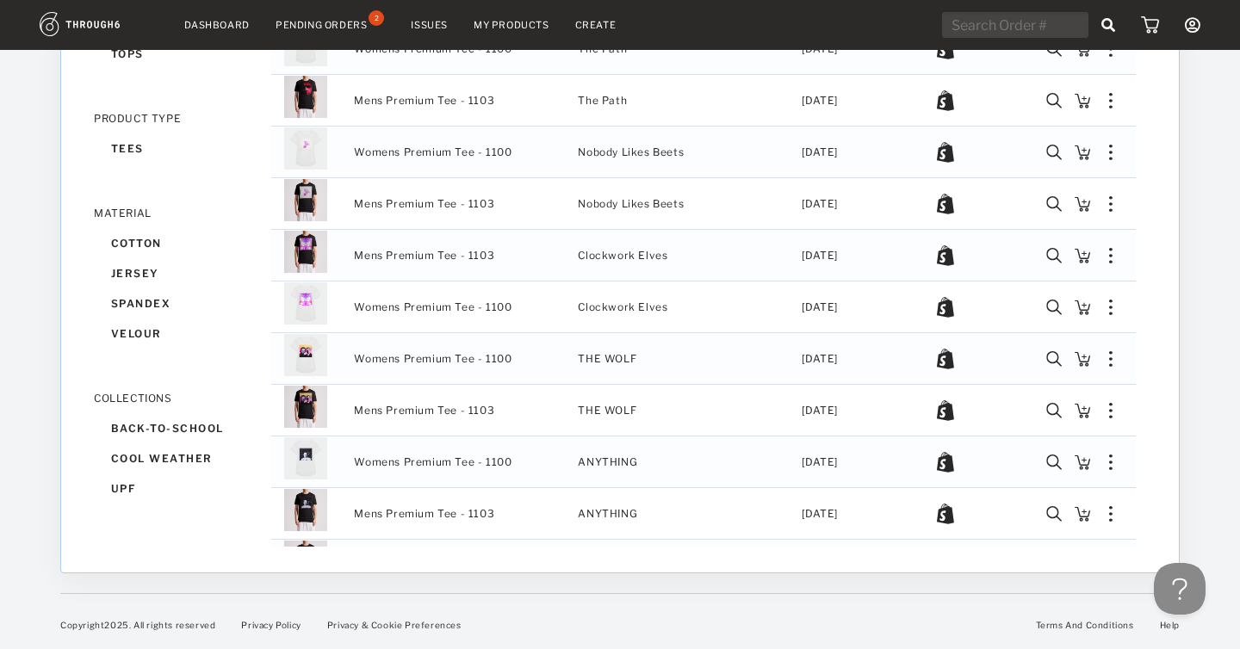
scroll to position [14210, 0]
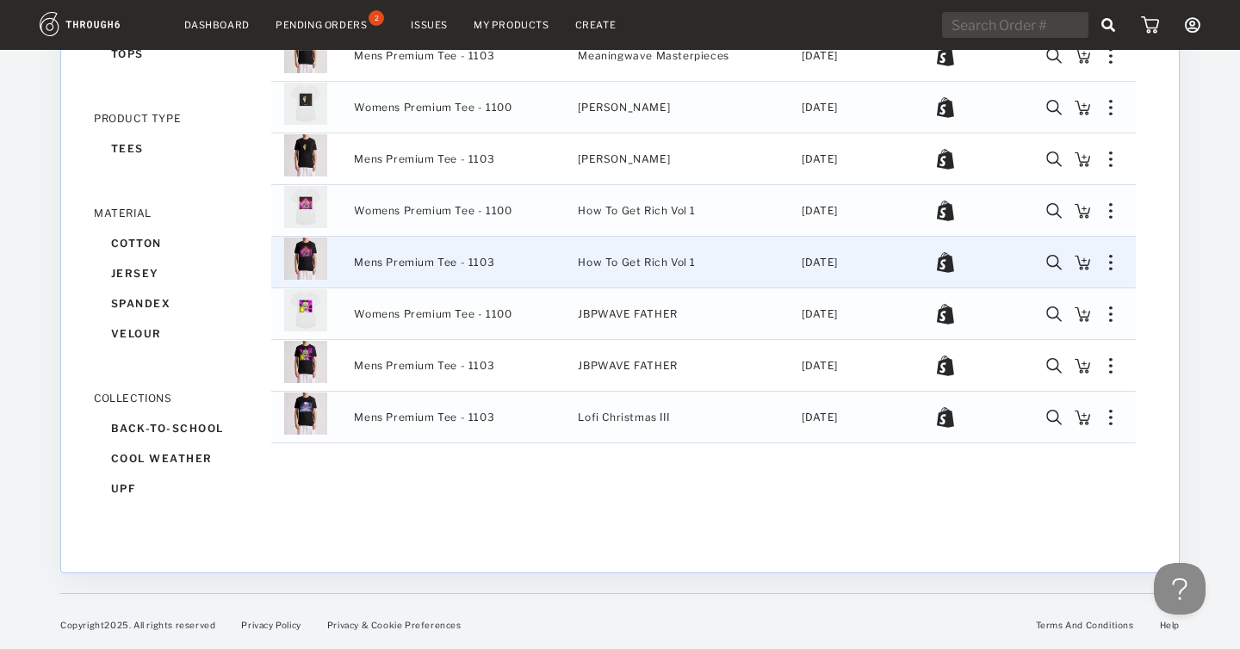
scroll to position [15450, 0]
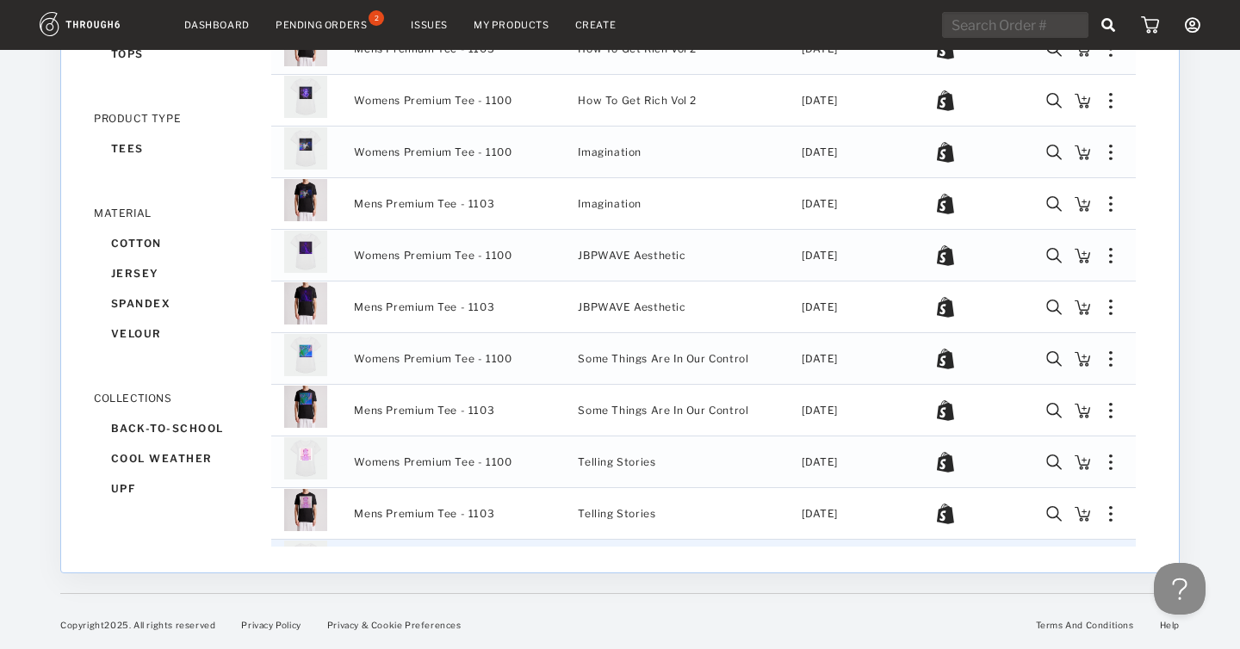
scroll to position [16852, 0]
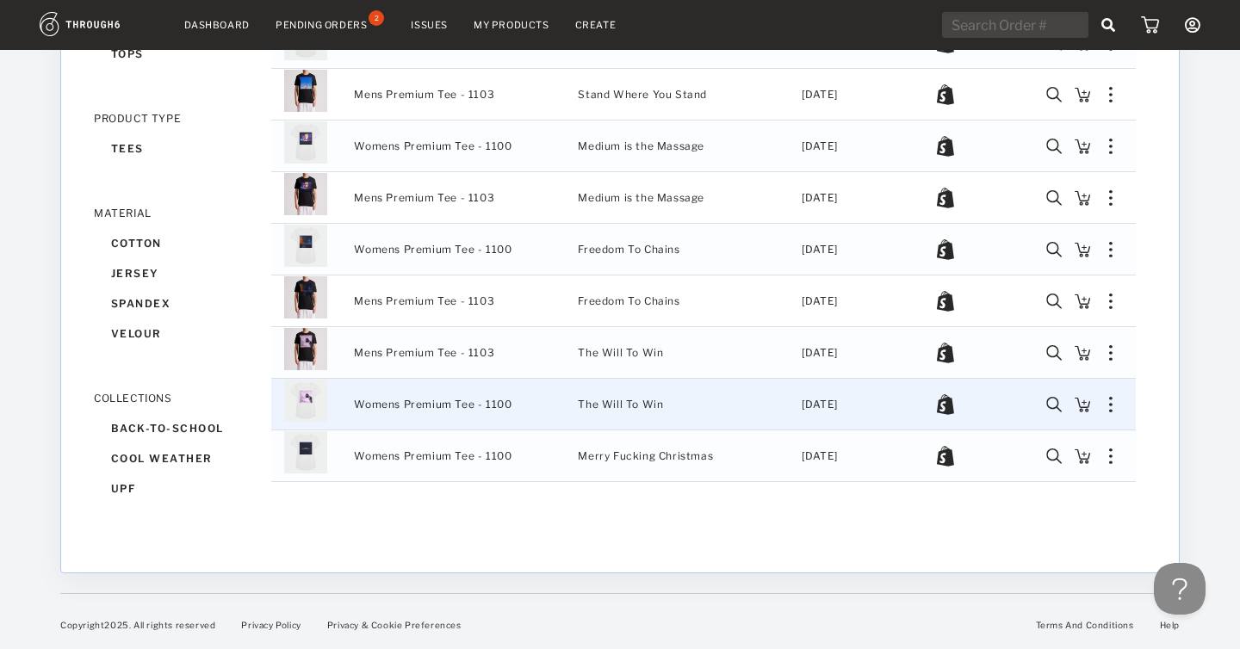
scroll to position [17931, 0]
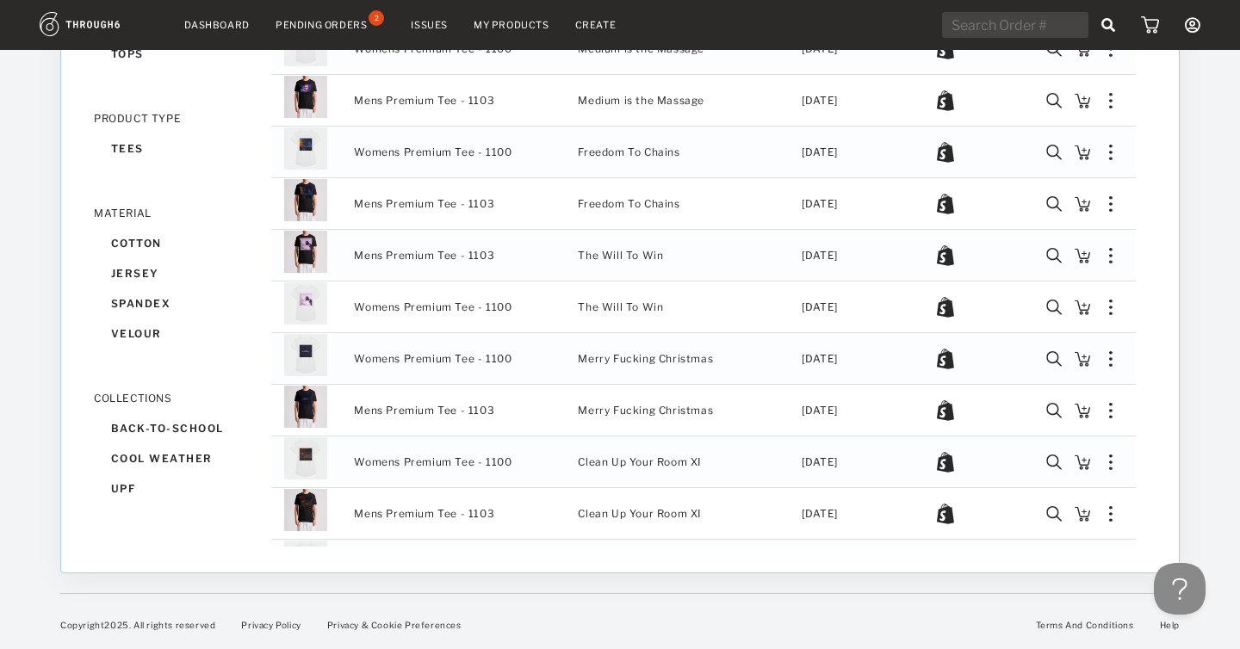
scroll to position [19171, 0]
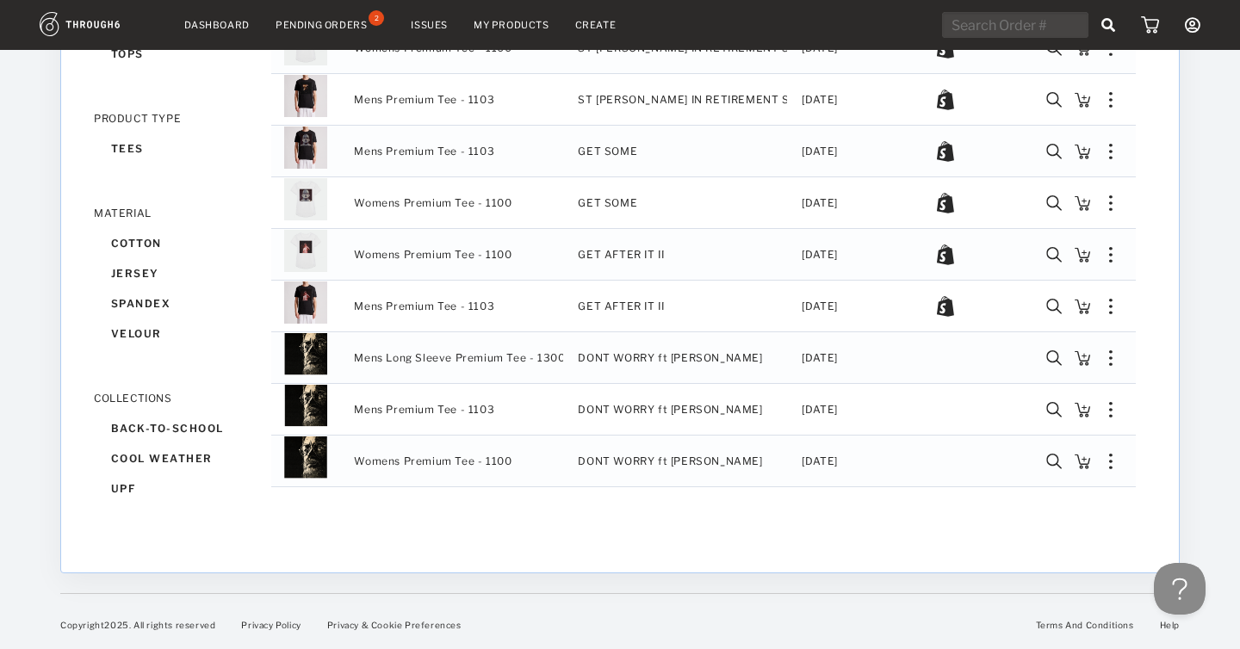
scroll to position [20339, 0]
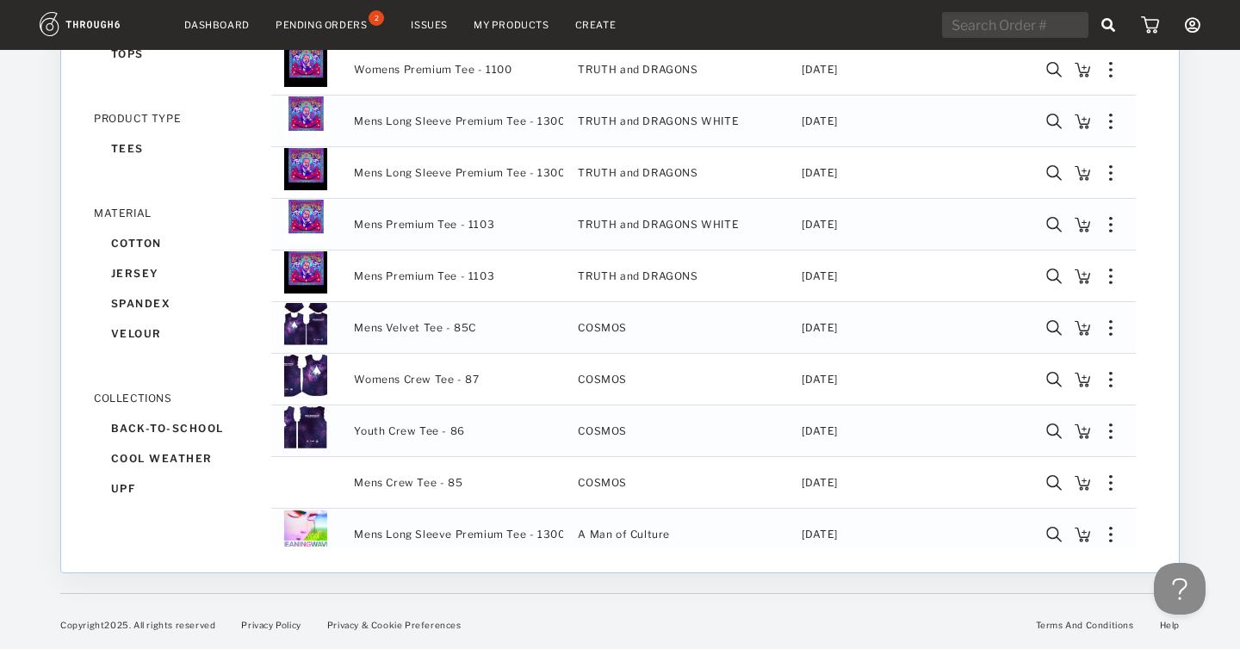
scroll to position [7129, 0]
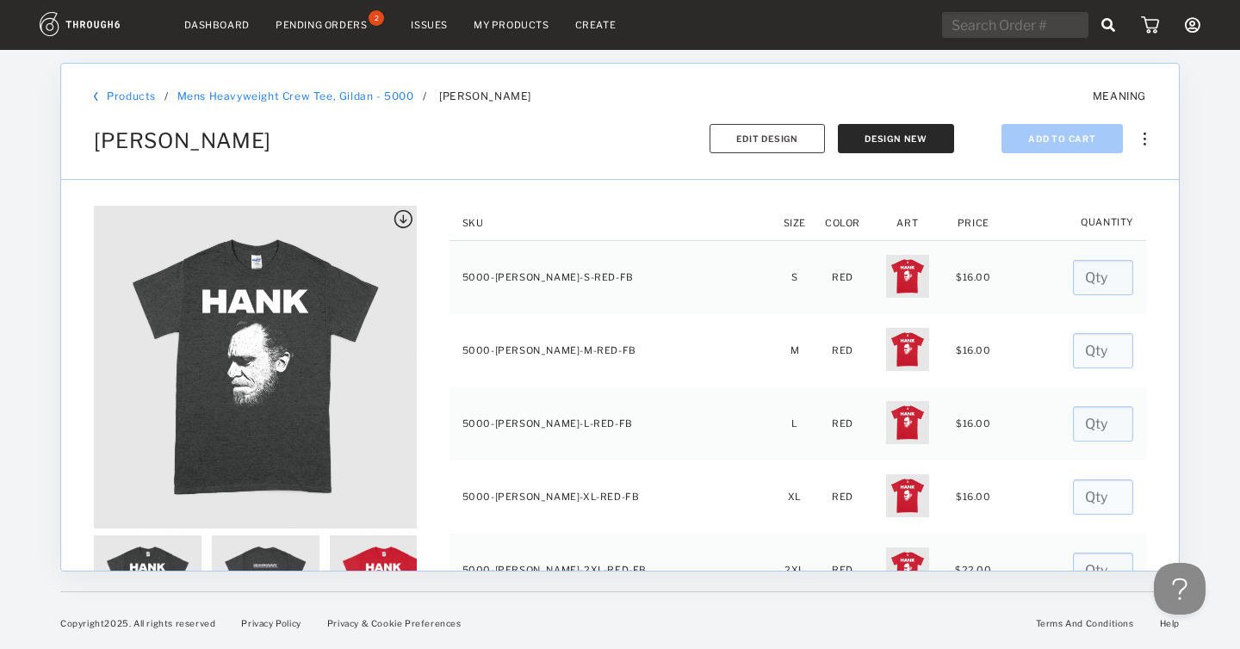
drag, startPoint x: 410, startPoint y: 93, endPoint x: 179, endPoint y: 97, distance: 230.9
click at [179, 97] on div "Products / Mens Heavyweight Crew Tee, Gildan - 5000 Mens Heavyweight Crew Tee, …" at bounding box center [442, 96] width 697 height 13
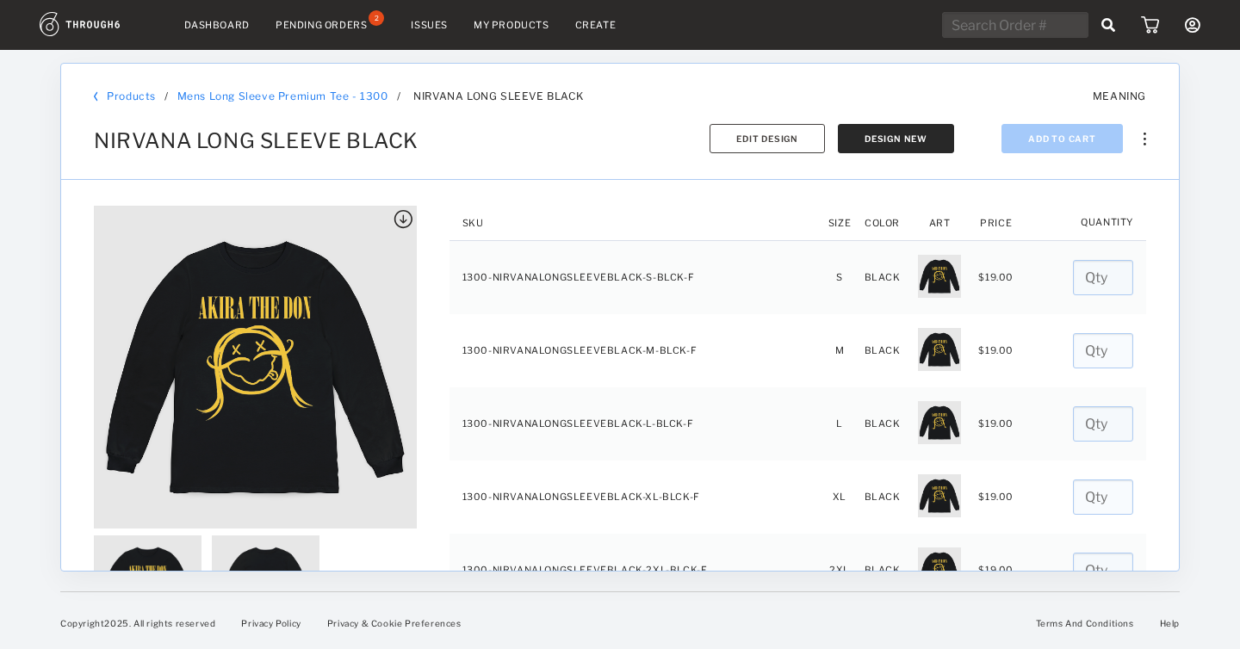
click at [364, 100] on div "Products / Mens Long Sleeve Premium Tee - 1300 Mens Long Sleeve Premium Tee - 1…" at bounding box center [442, 96] width 697 height 13
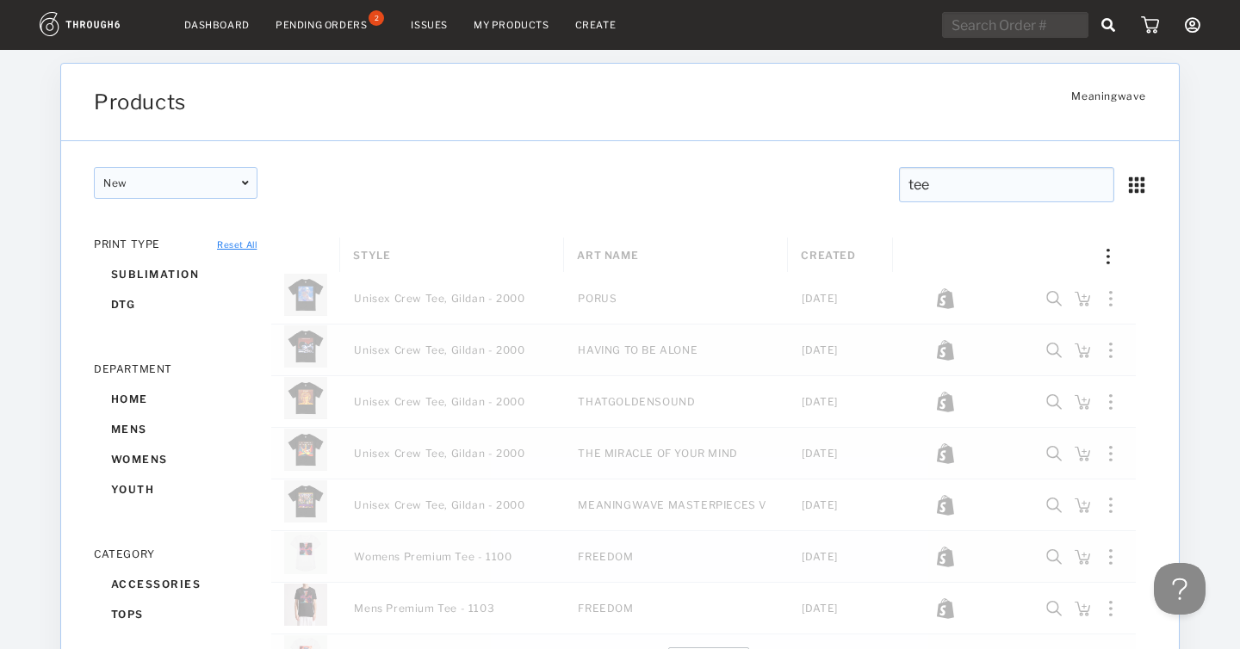
drag, startPoint x: 899, startPoint y: 190, endPoint x: 875, endPoint y: 189, distance: 24.1
click at [874, 190] on div "tee tee CLEAR tee CLEAR" at bounding box center [886, 189] width 533 height 45
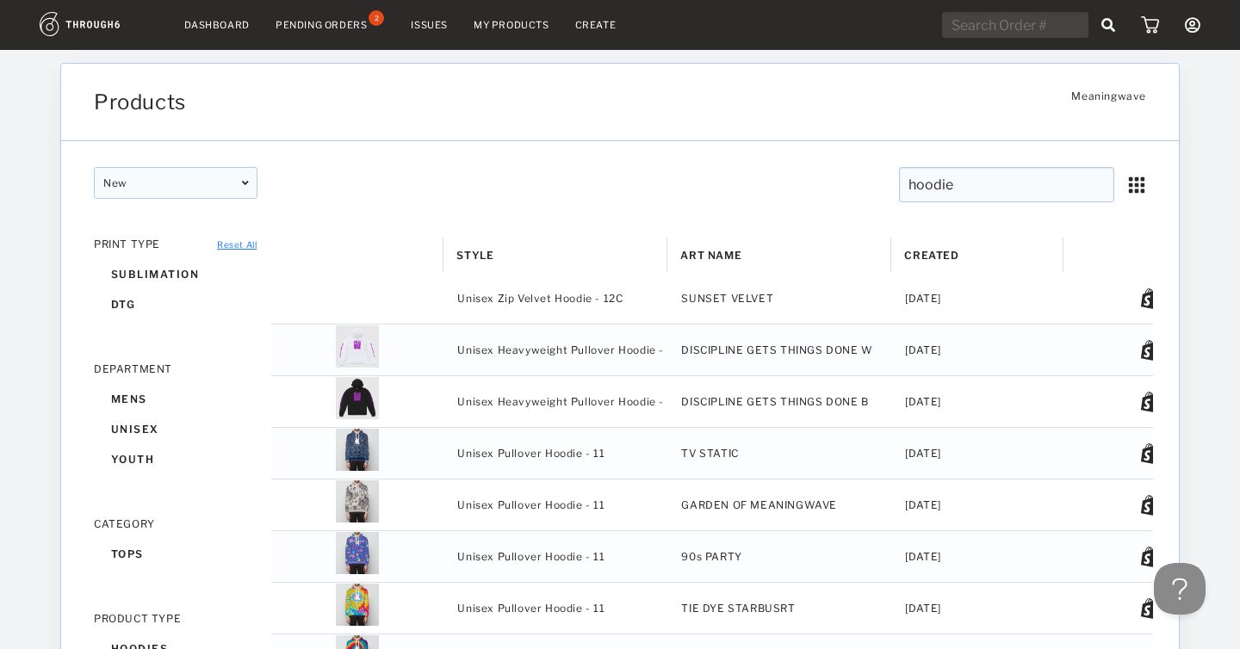
click at [977, 185] on input "hoodie" at bounding box center [1006, 184] width 215 height 35
click at [909, 118] on div "Products Meaningwave Meaningwave" at bounding box center [620, 103] width 1118 height 78
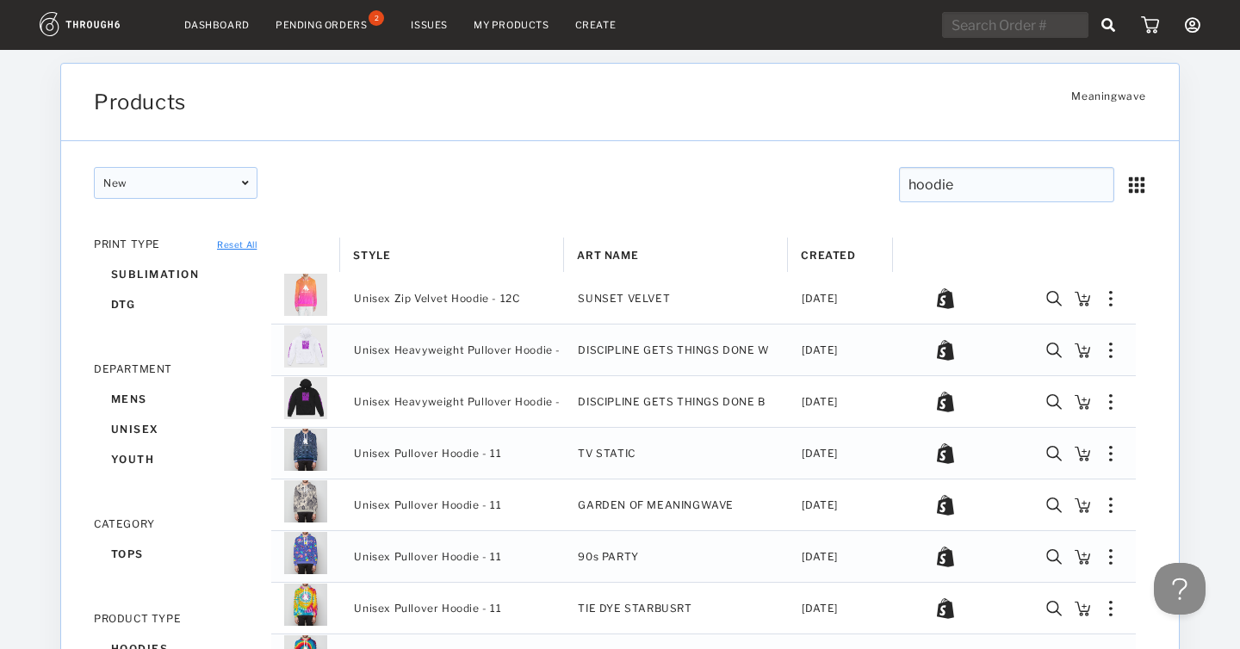
click at [984, 177] on input "hoodie" at bounding box center [1006, 184] width 215 height 35
click at [924, 111] on div "Products" at bounding box center [531, 102] width 875 height 25
drag, startPoint x: 971, startPoint y: 180, endPoint x: 856, endPoint y: 180, distance: 114.5
click at [856, 181] on div "hoodie hoodie CLEAR hoodie CLEAR" at bounding box center [886, 189] width 533 height 45
type input "Shorts"
